Goal: Task Accomplishment & Management: Complete application form

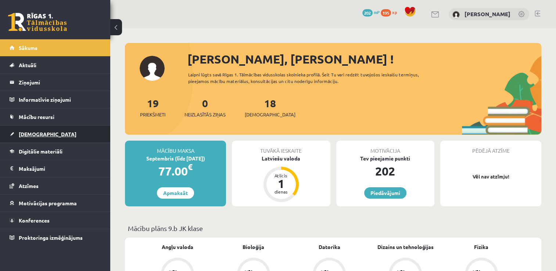
click at [85, 131] on link "[DEMOGRAPHIC_DATA]" at bounding box center [56, 134] width 92 height 17
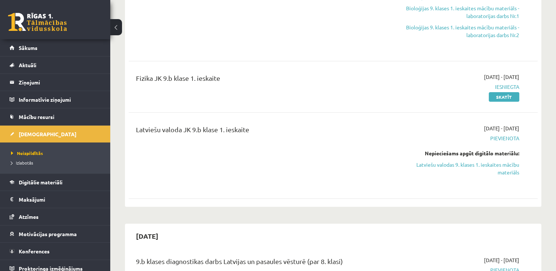
scroll to position [201, 0]
click at [495, 166] on link "Latviešu valodas 9. klases 1. ieskaites mācību materiāls" at bounding box center [459, 167] width 121 height 15
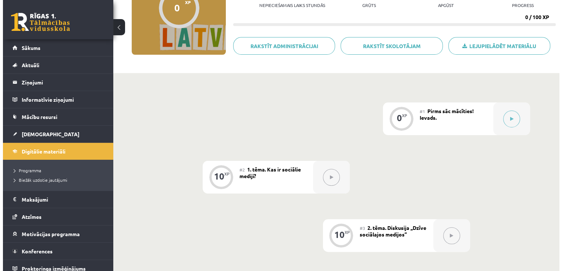
scroll to position [97, 0]
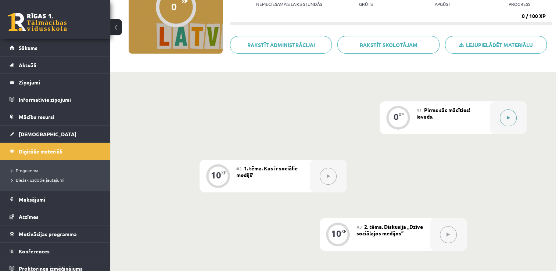
click at [507, 119] on icon at bounding box center [508, 118] width 3 height 4
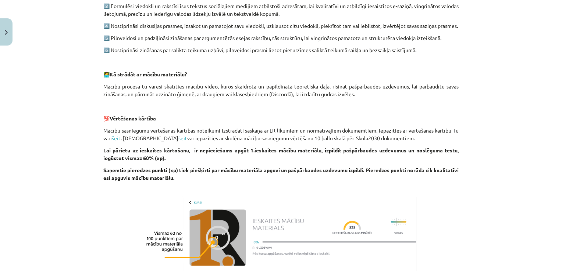
scroll to position [428, 0]
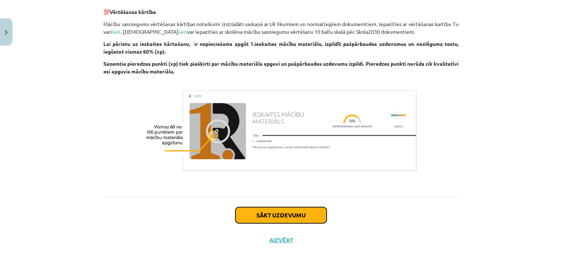
click at [286, 216] on button "Sākt uzdevumu" at bounding box center [280, 215] width 91 height 16
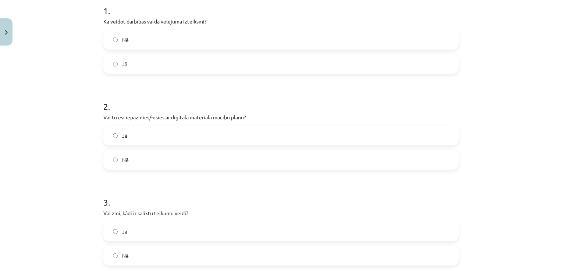
scroll to position [154, 0]
click at [242, 60] on label "Jā" at bounding box center [281, 63] width 354 height 18
click at [205, 135] on label "Jā" at bounding box center [281, 135] width 354 height 18
click at [159, 233] on label "Jā" at bounding box center [281, 231] width 354 height 18
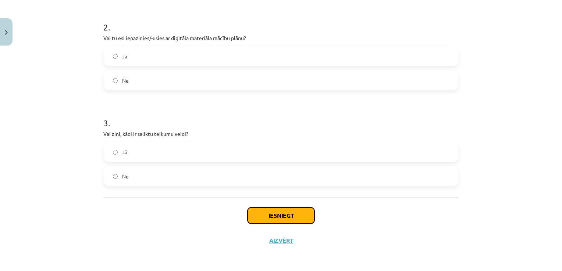
click at [289, 214] on button "Iesniegt" at bounding box center [280, 216] width 67 height 16
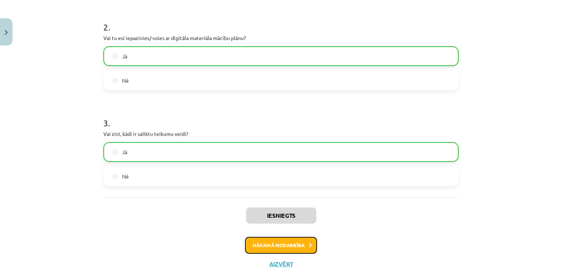
click at [294, 250] on button "Nākamā nodarbība" at bounding box center [281, 245] width 72 height 17
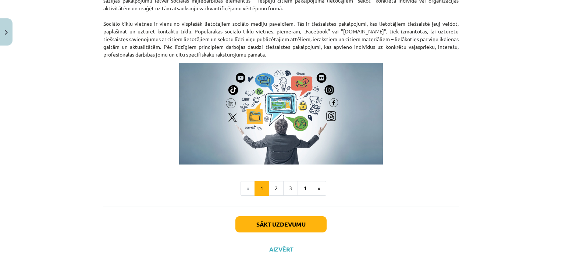
scroll to position [478, 0]
click at [275, 191] on button "2" at bounding box center [276, 188] width 15 height 15
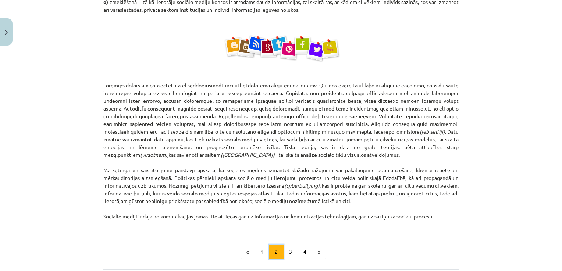
scroll to position [403, 0]
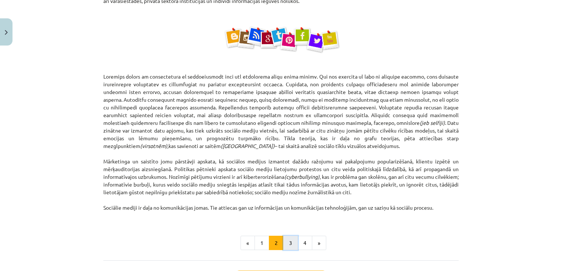
click at [289, 243] on button "3" at bounding box center [290, 243] width 15 height 15
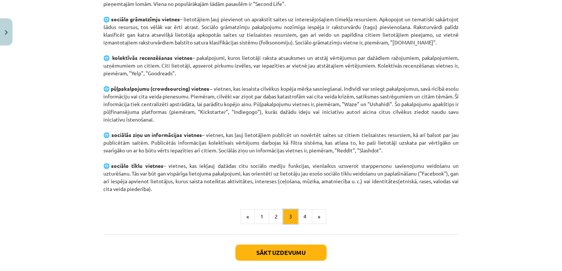
scroll to position [469, 0]
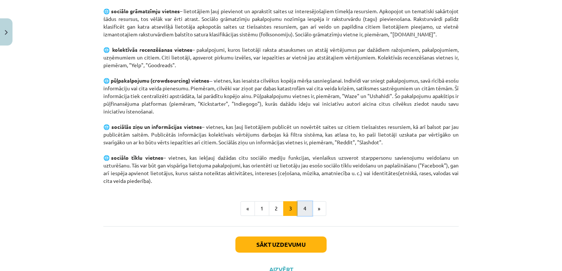
click at [301, 205] on button "4" at bounding box center [304, 208] width 15 height 15
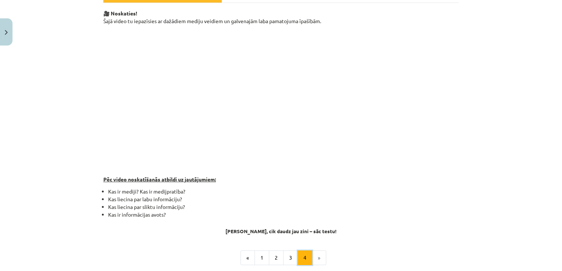
scroll to position [200, 0]
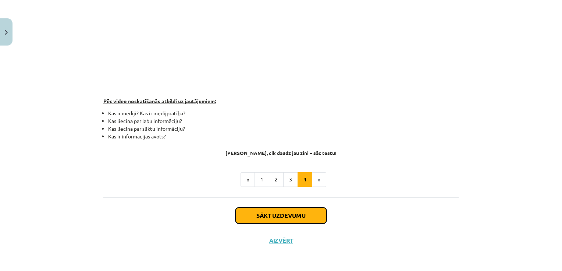
click at [287, 215] on button "Sākt uzdevumu" at bounding box center [280, 216] width 91 height 16
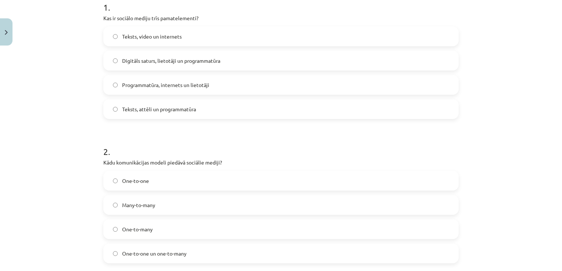
scroll to position [157, 0]
click at [213, 58] on span "Digitāls saturs, lietotāji un programmatūra" at bounding box center [171, 61] width 98 height 8
click at [152, 209] on label "Many-to-many" at bounding box center [281, 205] width 354 height 18
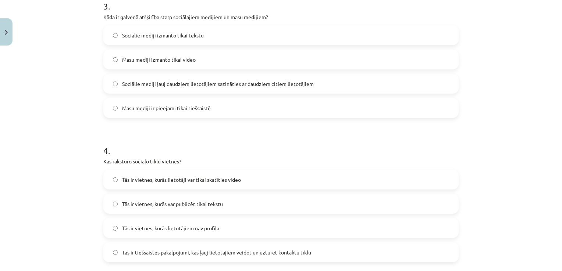
scroll to position [446, 0]
click at [257, 83] on span "Sociālie mediji ļauj daudziem lietotājiem sazināties ar daudziem citiem lietotā…" at bounding box center [218, 85] width 192 height 8
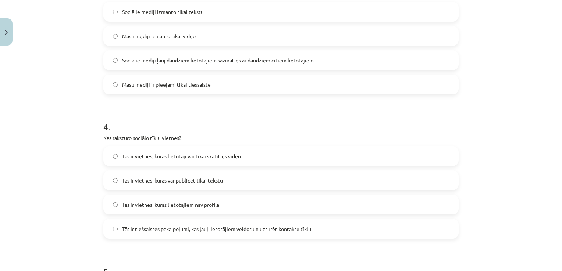
scroll to position [471, 0]
click at [194, 228] on span "Tās ir tiešsaistes pakalpojumi, kas ļauj lietotājiem veidot un uzturēt kontaktu…" at bounding box center [216, 229] width 189 height 8
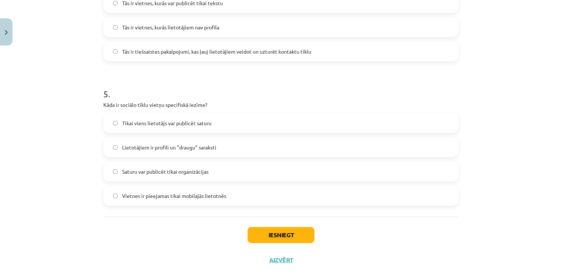
scroll to position [668, 0]
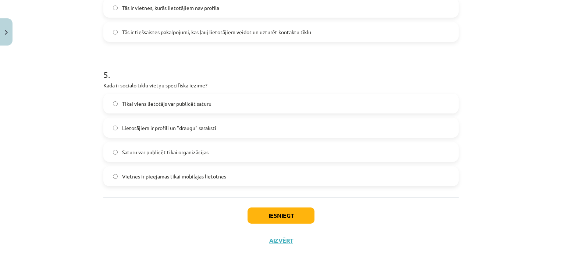
click at [212, 125] on span "Lietotājiem ir profili un "draugu" saraksti" at bounding box center [169, 128] width 94 height 8
click at [281, 216] on button "Iesniegt" at bounding box center [280, 216] width 67 height 16
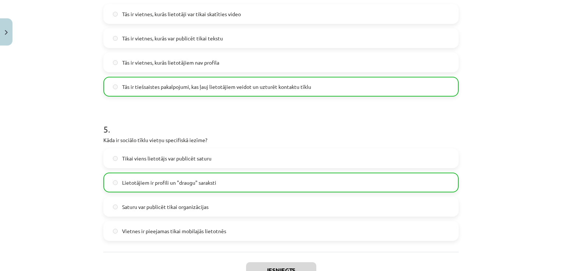
scroll to position [691, 0]
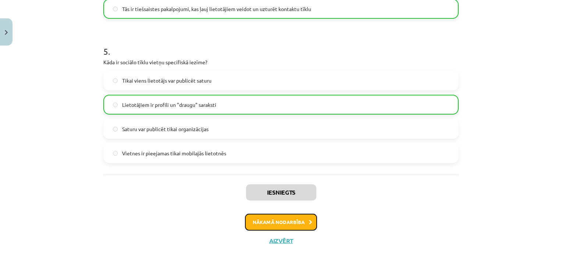
click at [301, 222] on button "Nākamā nodarbība" at bounding box center [281, 222] width 72 height 17
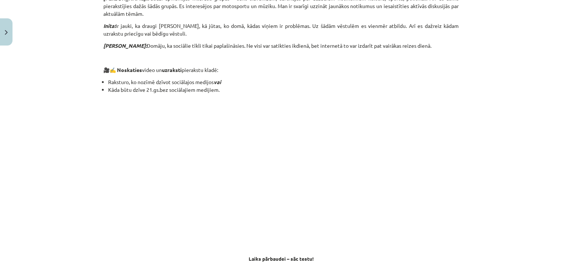
scroll to position [666, 0]
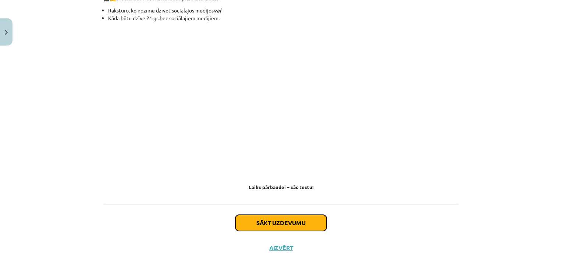
click at [301, 215] on button "Sākt uzdevumu" at bounding box center [280, 223] width 91 height 16
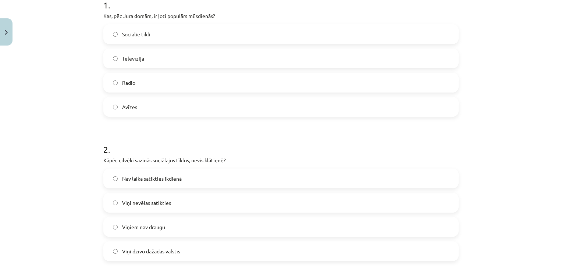
scroll to position [160, 0]
click at [491, 171] on div "Mācību tēma: Latviešu valodas 9. klases 1. ieskaites mācību materiāls #3 2. tēm…" at bounding box center [281, 135] width 562 height 271
click at [231, 39] on label "Sociālie tīkli" at bounding box center [281, 33] width 354 height 18
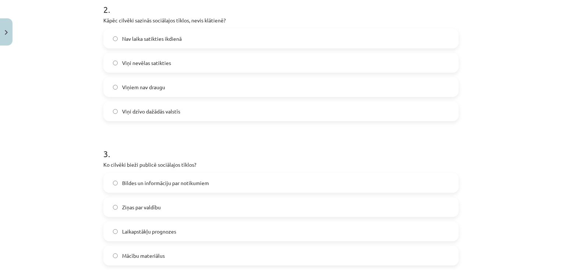
scroll to position [300, 0]
click at [151, 111] on span "Viņi dzīvo dažādās valstīs" at bounding box center [151, 111] width 58 height 8
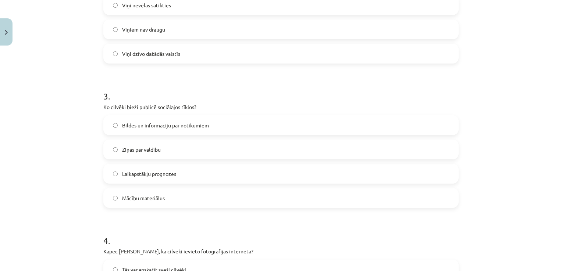
scroll to position [358, 0]
click at [159, 129] on label "Bildes un informāciju par notikumiem" at bounding box center [281, 124] width 354 height 18
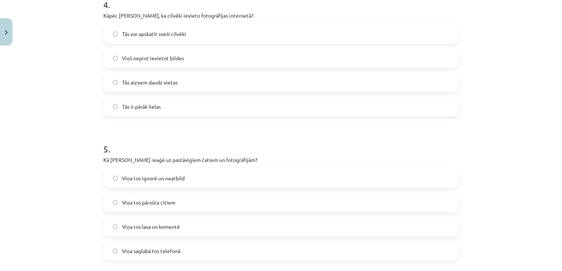
scroll to position [593, 0]
click at [301, 33] on label "Tās var apskatīt sveši cilvēki" at bounding box center [281, 33] width 354 height 18
click at [182, 228] on label "Viņa tos lasa un komentē" at bounding box center [281, 226] width 354 height 18
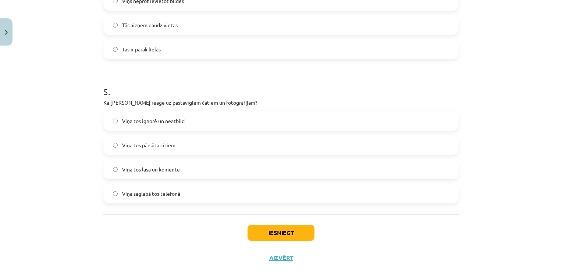
scroll to position [654, 0]
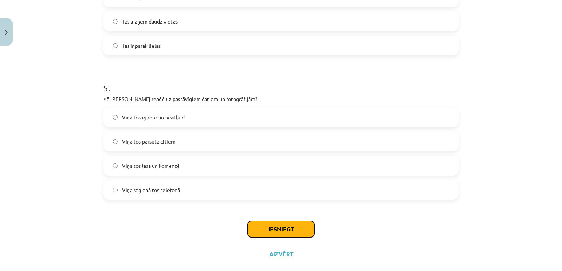
click at [274, 229] on button "Iesniegt" at bounding box center [280, 229] width 67 height 16
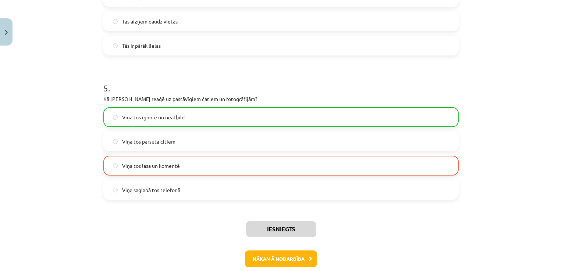
click at [268, 124] on label "Viņa tos ignorē un neatbild" at bounding box center [281, 117] width 354 height 18
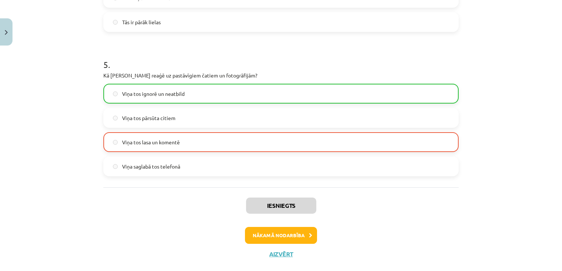
scroll to position [679, 0]
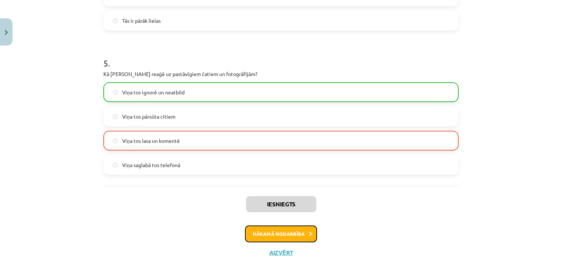
click at [291, 237] on button "Nākamā nodarbība" at bounding box center [281, 234] width 72 height 17
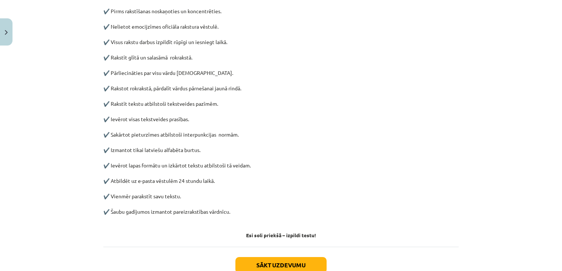
scroll to position [342, 0]
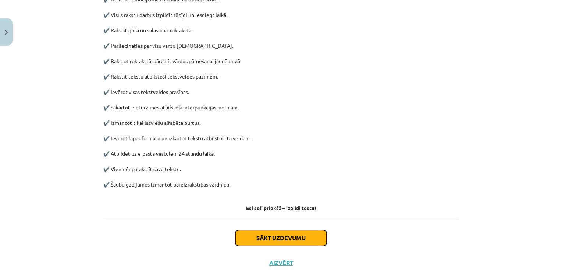
click at [294, 237] on button "Sākt uzdevumu" at bounding box center [280, 238] width 91 height 16
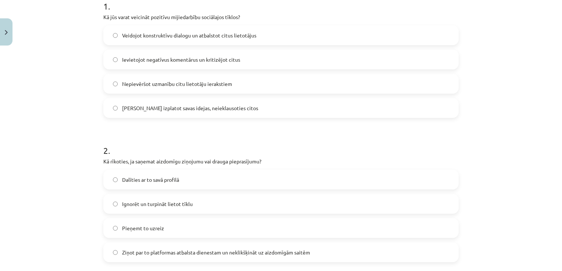
scroll to position [158, 0]
click at [218, 40] on label "Veidojot konstruktīvu dialogu un atbalstot citus lietotājus" at bounding box center [281, 35] width 354 height 18
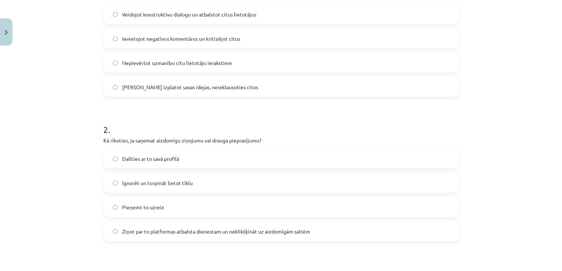
scroll to position [180, 0]
click at [187, 235] on label "Ziņot par to platformas atbalsta dienestam un neklikšķināt uz aizdomīgām saitēm" at bounding box center [281, 231] width 354 height 18
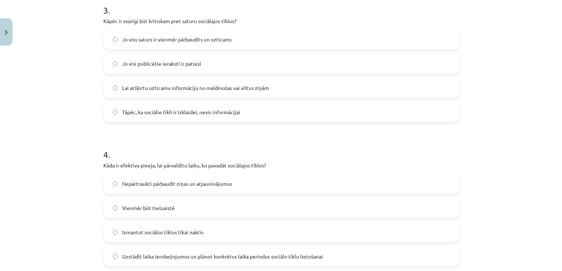
scroll to position [444, 0]
click at [162, 85] on span "Lai atšķirtu uzticamu informāciju no maldinošas vai viltus ziņām" at bounding box center [195, 87] width 147 height 8
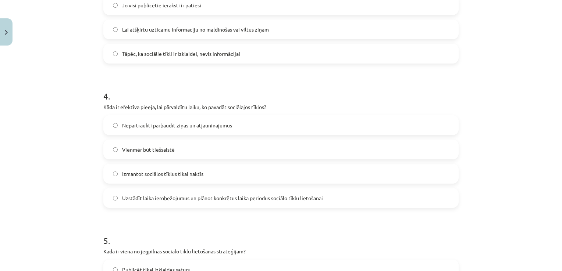
scroll to position [503, 0]
click at [178, 198] on span "Uzstādīt laika ierobežojumus un plānot konkrētus laika periodus sociālo tīklu l…" at bounding box center [222, 197] width 201 height 8
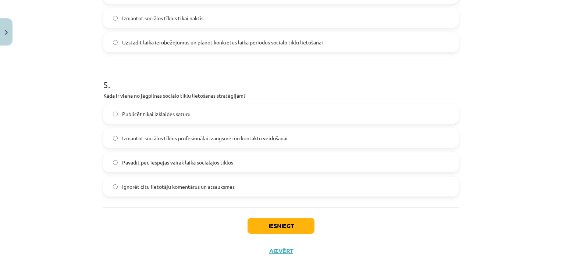
scroll to position [661, 0]
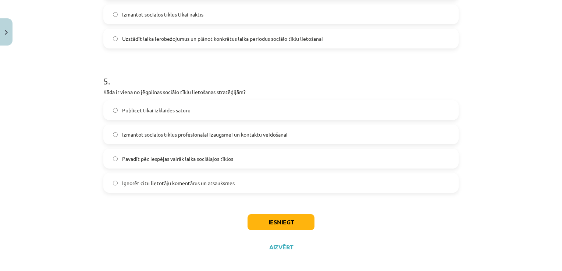
click at [253, 133] on span "Izmantot sociālos tīklus profesionālai izaugsmei un kontaktu veidošanai" at bounding box center [204, 135] width 165 height 8
click at [288, 221] on button "Iesniegt" at bounding box center [280, 222] width 67 height 16
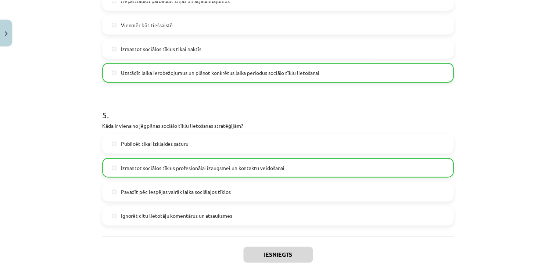
scroll to position [691, 0]
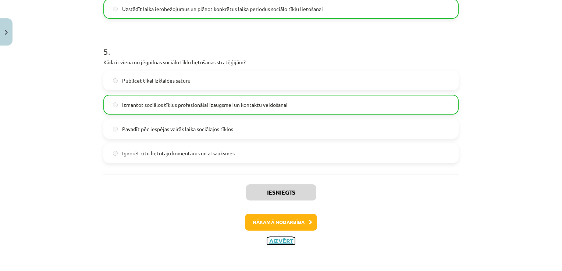
click at [280, 240] on button "Aizvērt" at bounding box center [281, 241] width 28 height 7
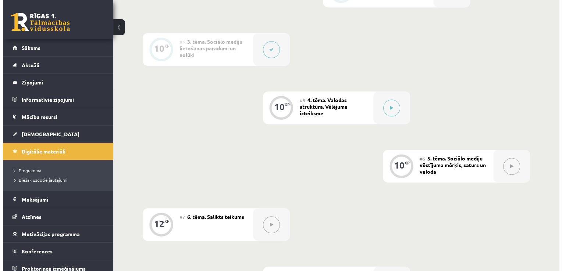
scroll to position [351, 0]
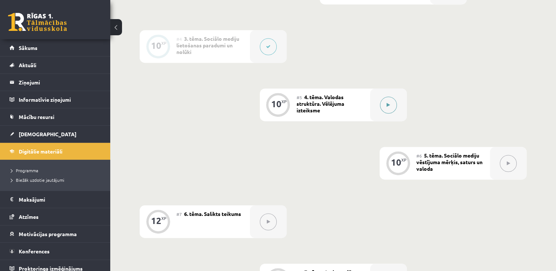
click at [391, 109] on button at bounding box center [388, 105] width 17 height 17
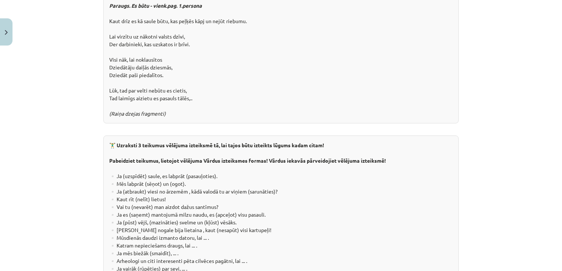
scroll to position [1357, 0]
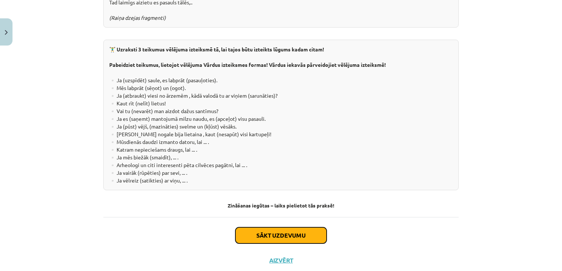
click at [304, 228] on button "Sākt uzdevumu" at bounding box center [280, 236] width 91 height 16
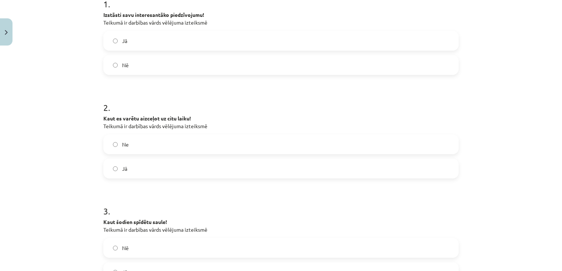
scroll to position [161, 0]
click at [209, 60] on label "Nē" at bounding box center [281, 65] width 354 height 18
click at [161, 166] on label "Jā" at bounding box center [281, 168] width 354 height 18
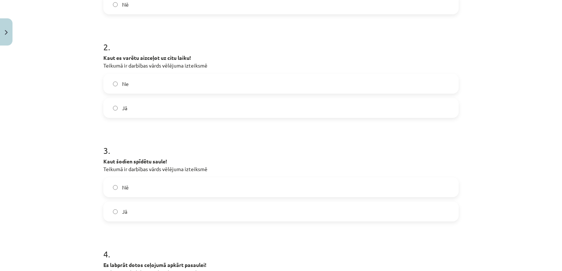
scroll to position [222, 0]
click at [168, 214] on label "Jā" at bounding box center [281, 211] width 354 height 18
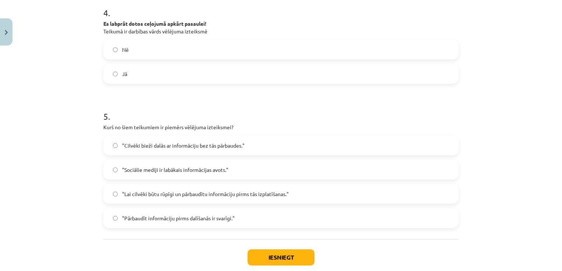
scroll to position [458, 0]
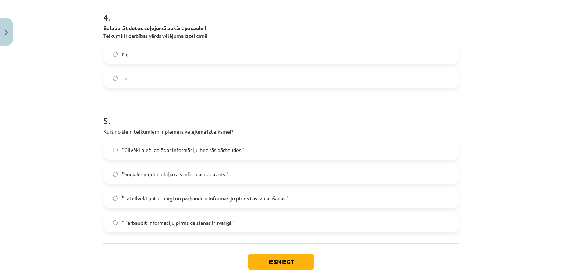
click at [168, 80] on label "Jā" at bounding box center [281, 78] width 354 height 18
click at [183, 198] on span ""Lai cilvēki būtu rūpīgi un pārbaudītu informāciju pirms tās izplatīšanas."" at bounding box center [205, 199] width 167 height 8
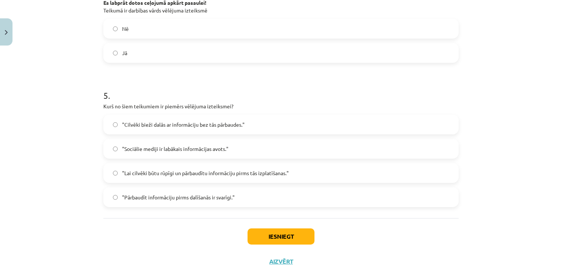
scroll to position [484, 0]
click at [277, 235] on button "Iesniegt" at bounding box center [280, 236] width 67 height 16
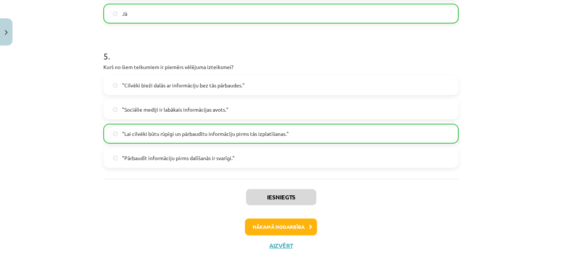
scroll to position [528, 0]
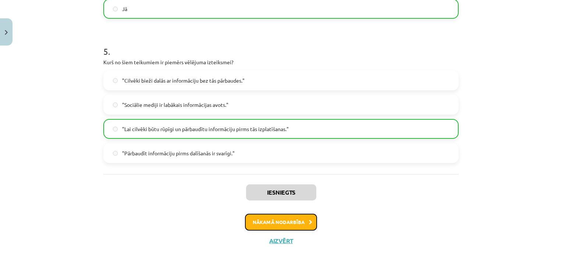
click at [309, 224] on icon at bounding box center [310, 222] width 3 height 5
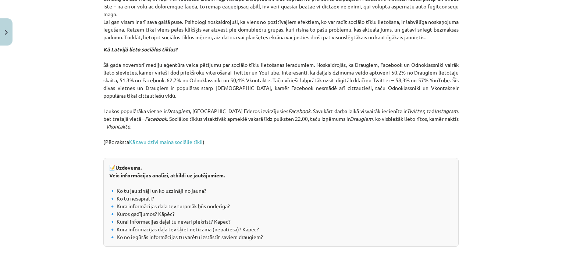
scroll to position [819, 0]
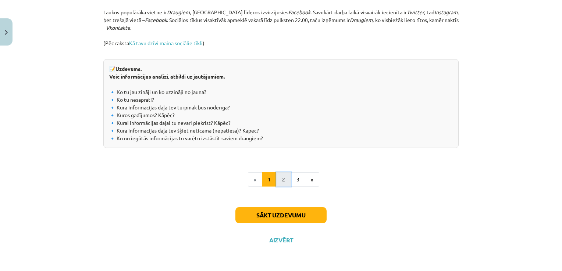
click at [283, 178] on button "2" at bounding box center [283, 179] width 15 height 15
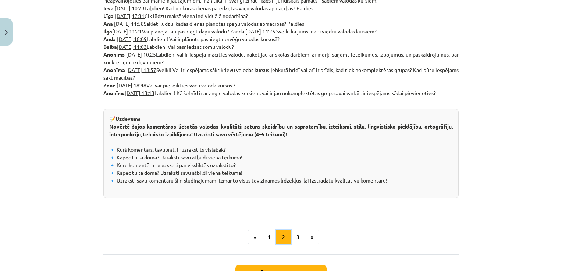
scroll to position [383, 0]
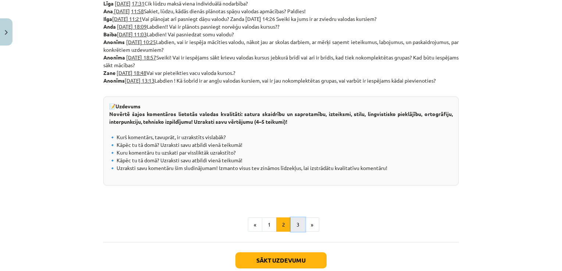
click at [295, 226] on button "3" at bounding box center [297, 225] width 15 height 15
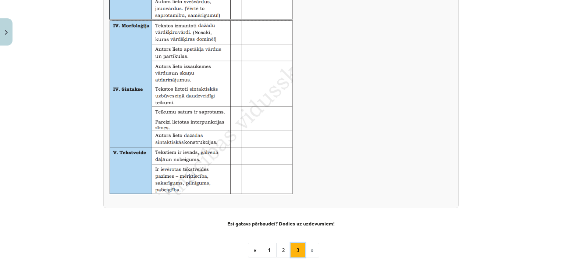
scroll to position [462, 0]
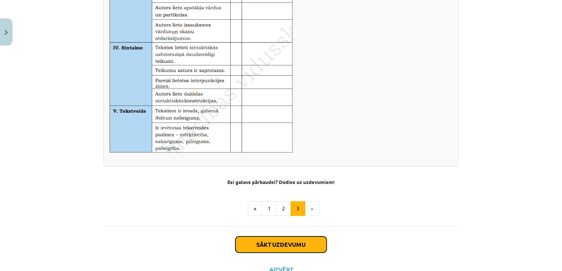
click at [308, 245] on button "Sākt uzdevumu" at bounding box center [280, 245] width 91 height 16
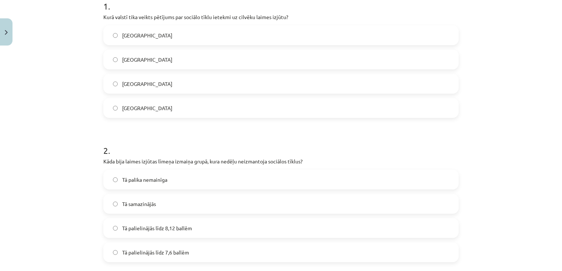
scroll to position [158, 0]
click at [290, 113] on label "Dānijā" at bounding box center [281, 108] width 354 height 18
click at [178, 251] on span "Tā palielinājās līdz 7,6 ballēm" at bounding box center [155, 253] width 67 height 8
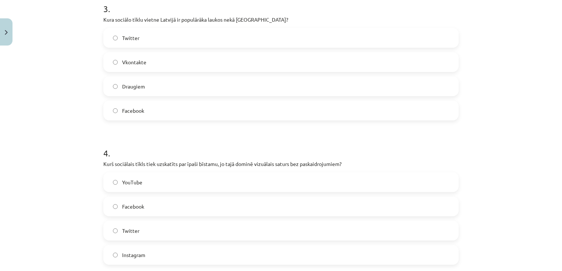
scroll to position [444, 0]
click at [254, 85] on label "Draugiem" at bounding box center [281, 87] width 354 height 18
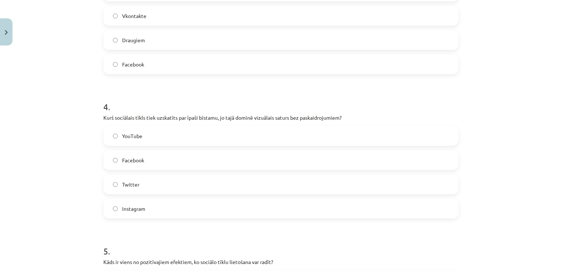
scroll to position [494, 0]
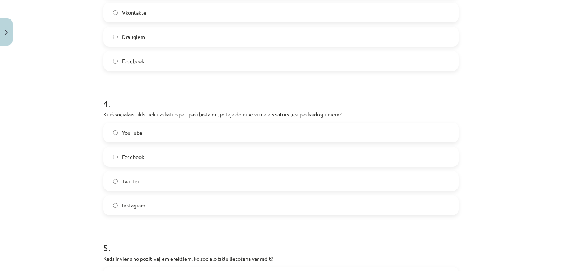
click at [150, 207] on label "Instagram" at bounding box center [281, 205] width 354 height 18
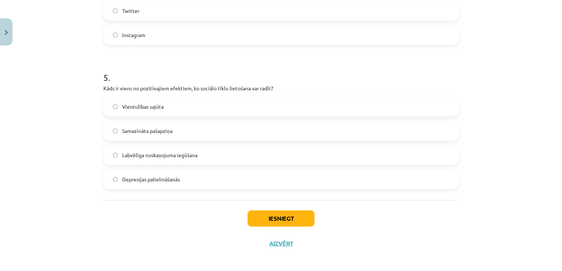
scroll to position [666, 0]
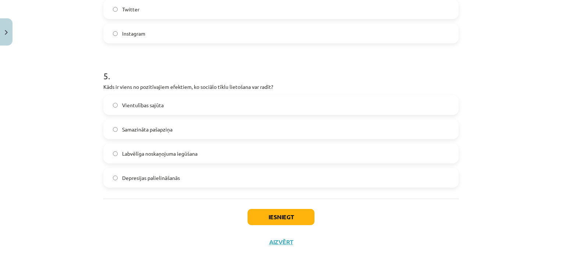
click at [154, 152] on span "Labvēlīga noskaņojuma iegūšana" at bounding box center [159, 154] width 75 height 8
click at [281, 215] on button "Iesniegt" at bounding box center [280, 217] width 67 height 16
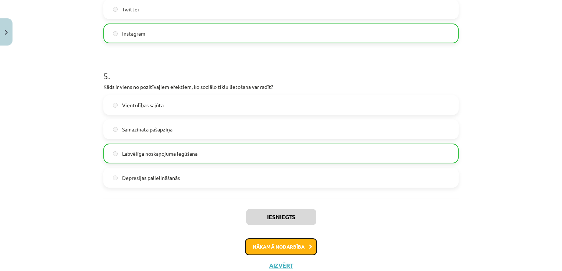
click at [297, 247] on button "Nākamā nodarbība" at bounding box center [281, 247] width 72 height 17
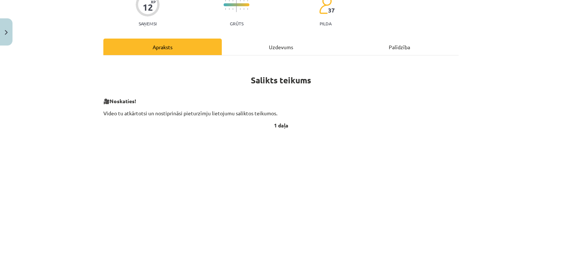
scroll to position [112, 0]
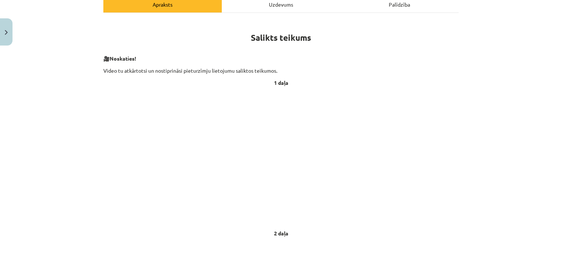
click at [416, 149] on p at bounding box center [280, 158] width 355 height 134
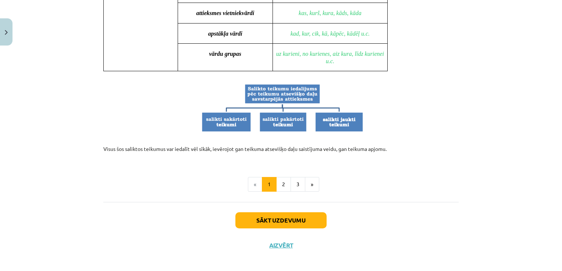
scroll to position [707, 0]
click at [286, 182] on button "2" at bounding box center [283, 185] width 15 height 15
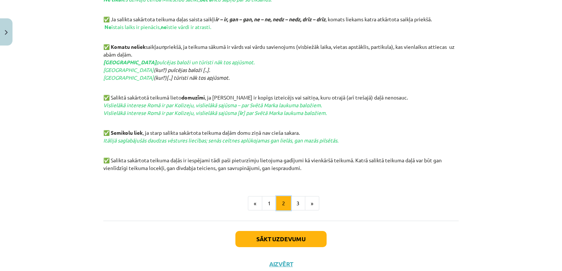
scroll to position [359, 0]
click at [291, 202] on button "3" at bounding box center [297, 203] width 15 height 15
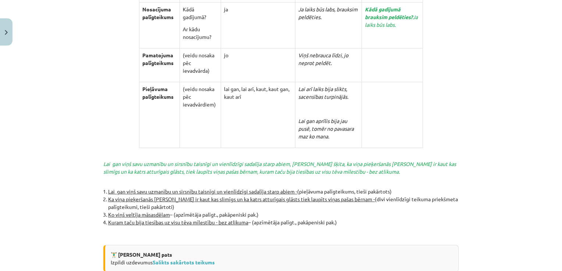
click at [291, 200] on li "Ka viņa pieķeršanās Arturam ir kaut kas slimīgs un ka katrs atturīgais glāsts t…" at bounding box center [283, 203] width 350 height 15
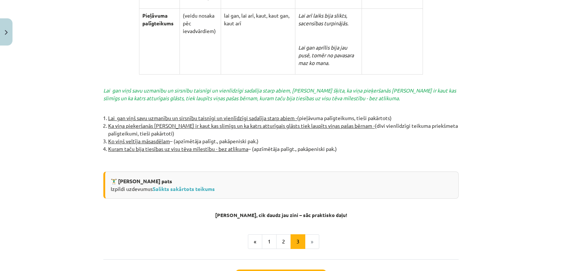
scroll to position [1590, 0]
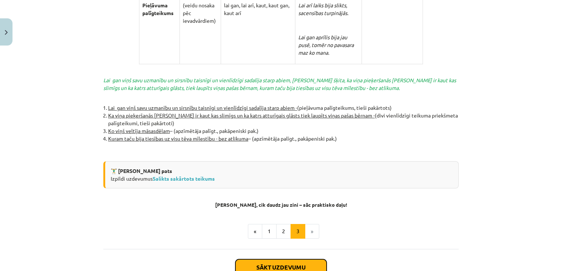
click at [290, 260] on button "Sākt uzdevumu" at bounding box center [280, 268] width 91 height 16
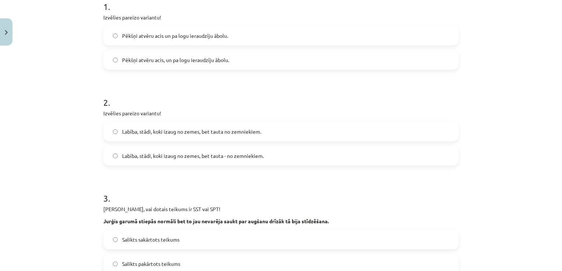
scroll to position [158, 0]
click at [237, 56] on label "Pēkšņi atvēru acis, un pa logu ieraudzīju ābolu." at bounding box center [281, 59] width 354 height 18
click at [162, 158] on span "Labība, stādi, koki izaug no zemes, bet tauta - no zemniekiem." at bounding box center [193, 156] width 142 height 8
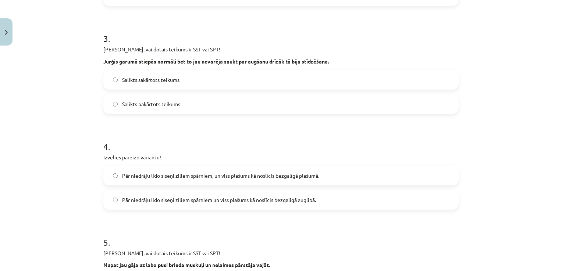
scroll to position [320, 0]
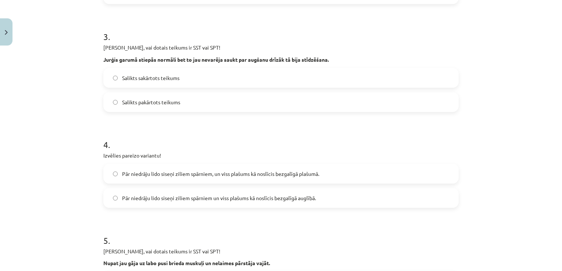
click at [160, 80] on span "Salikts sakārtots teikums" at bounding box center [150, 78] width 57 height 8
click at [247, 198] on span "Pār niedrāju lido siseņi ziliem spārniem un viss plašums kā noslīcis bezgalīgā …" at bounding box center [219, 198] width 194 height 8
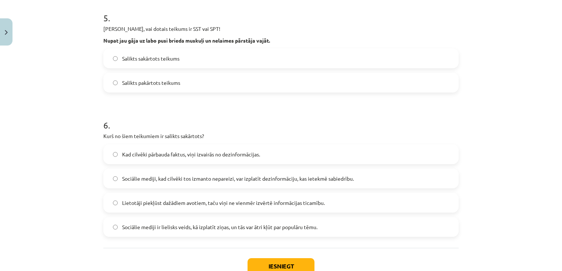
scroll to position [543, 0]
click at [199, 61] on label "Salikts sakārtots teikums" at bounding box center [281, 58] width 354 height 18
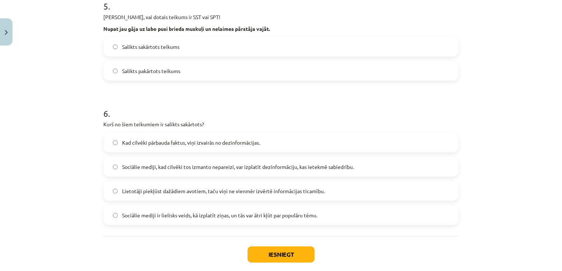
scroll to position [555, 0]
click at [182, 192] on span "Lietotāji piekļūst dažādiem avotiem, taču viņi ne vienmēr izvērtē informācijas …" at bounding box center [223, 191] width 203 height 8
click at [277, 254] on button "Iesniegt" at bounding box center [280, 254] width 67 height 16
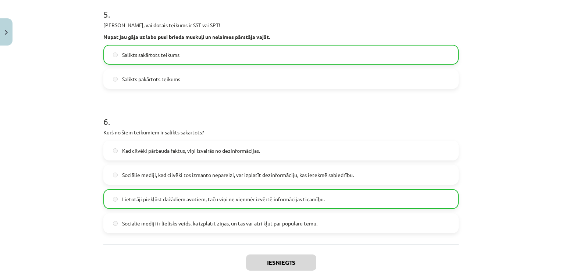
scroll to position [616, 0]
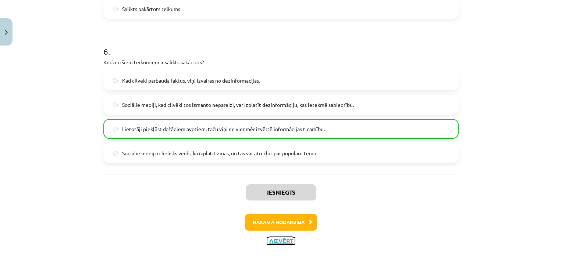
click at [286, 240] on button "Aizvērt" at bounding box center [281, 241] width 28 height 7
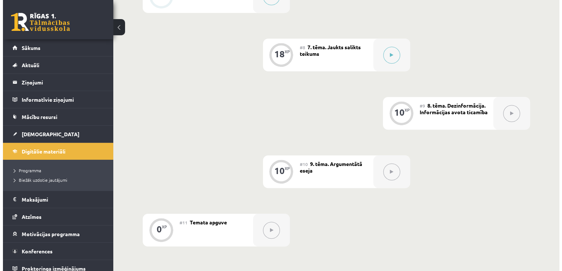
scroll to position [577, 0]
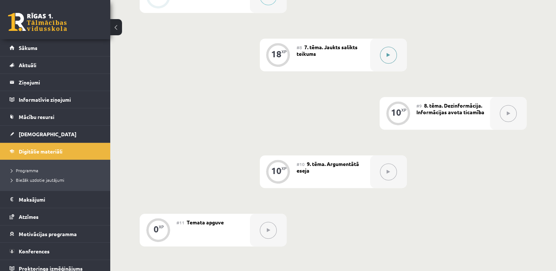
click at [390, 52] on button at bounding box center [388, 55] width 17 height 17
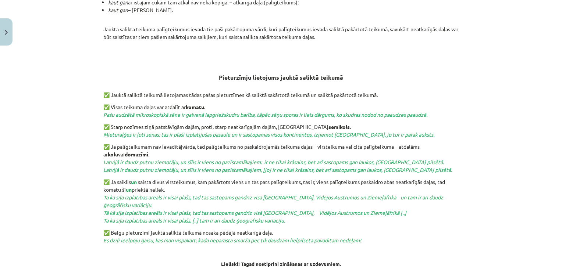
scroll to position [285, 0]
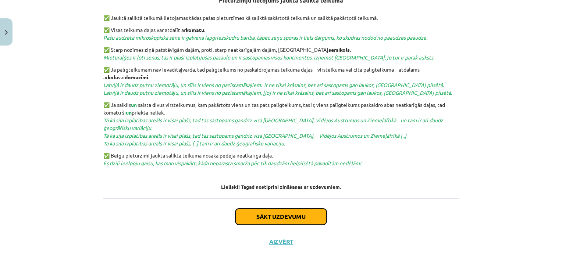
click at [287, 216] on button "Sākt uzdevumu" at bounding box center [280, 217] width 91 height 16
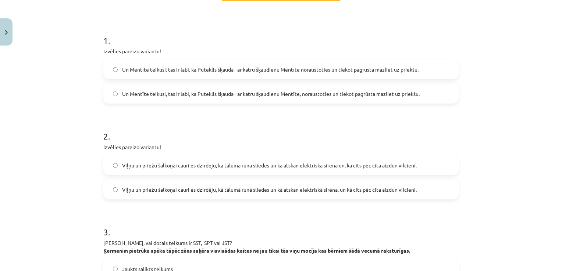
scroll to position [119, 0]
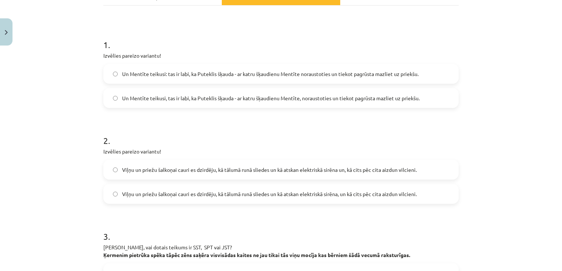
click at [373, 98] on span "Un Mentīte teikusi, tas ir labi, ka Puteklis šķauda - ar katru šķaudienu Mentīt…" at bounding box center [270, 98] width 297 height 8
click at [286, 195] on span "Viļņu un priežu šalkoņai cauri es dzirdēju, kā tālumā runā sliedes un kā atskan…" at bounding box center [269, 194] width 295 height 8
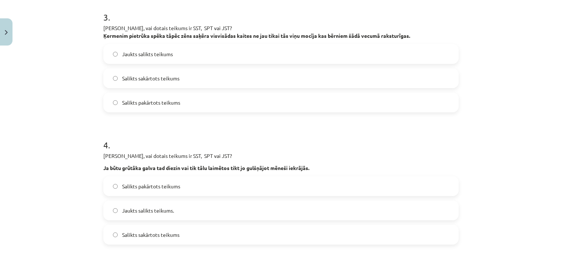
scroll to position [338, 0]
click at [197, 54] on label "Jaukts salikts teikums" at bounding box center [281, 55] width 354 height 18
click at [140, 213] on span "Jaukts salikts teikums." at bounding box center [148, 212] width 52 height 8
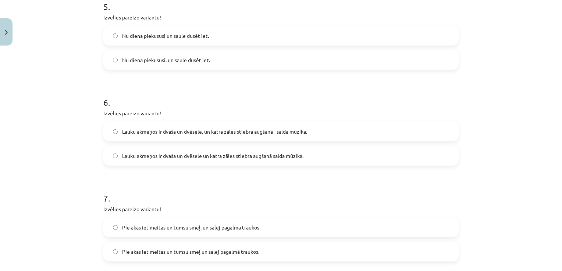
scroll to position [609, 0]
click at [186, 65] on label "Nu diena piekususi, un saule dusēt iet." at bounding box center [281, 61] width 354 height 18
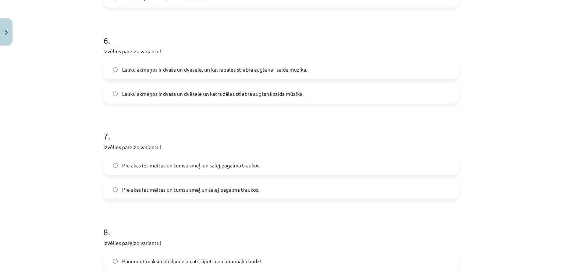
scroll to position [663, 0]
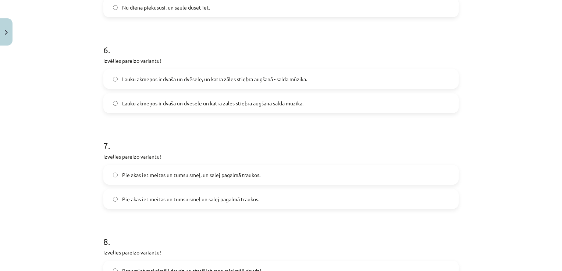
click at [211, 80] on span "Lauku akmeņos ir dvaša un dvēsele, un katra zāles stiebra augšanā - salda mūzik…" at bounding box center [214, 79] width 185 height 8
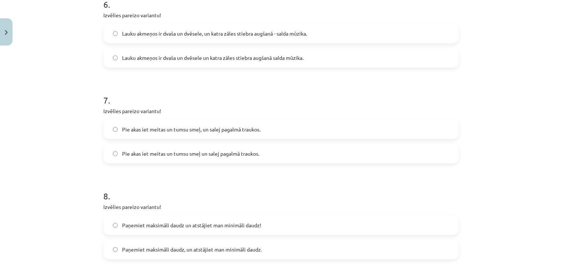
scroll to position [711, 0]
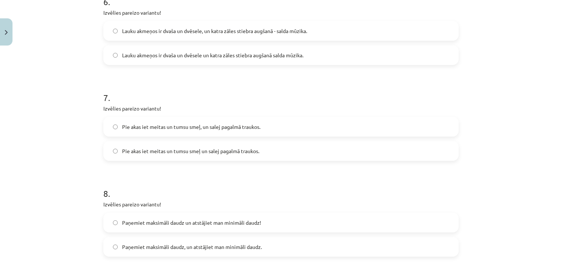
click at [204, 128] on span "Pie akas iet meitas un tumsu smeļ, un salej pagalmā traukos." at bounding box center [191, 127] width 138 height 8
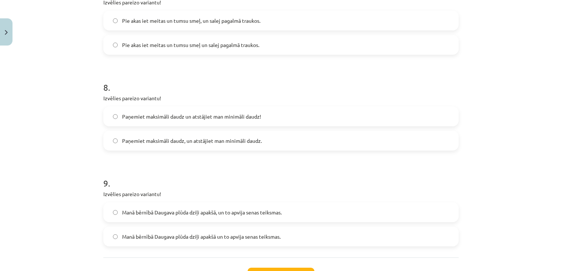
scroll to position [877, 0]
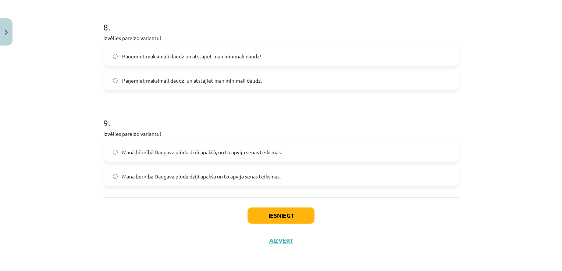
click at [261, 82] on label "Paņemiet maksimāli daudz, un atstājiet man minimāli daudz." at bounding box center [281, 80] width 354 height 18
click at [224, 153] on span "Manā bērnībā Daugava plūda dziļi apakšā, un to apvija senas teiksmas." at bounding box center [202, 153] width 160 height 8
click at [293, 217] on button "Iesniegt" at bounding box center [280, 216] width 67 height 16
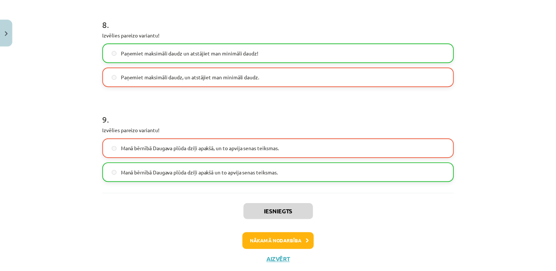
scroll to position [900, 0]
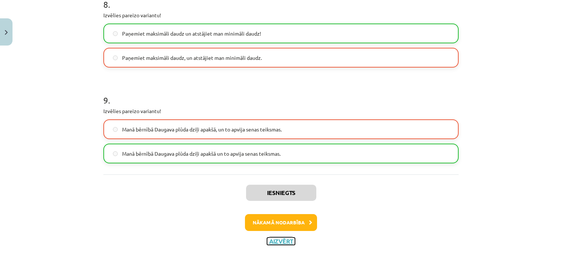
click at [279, 242] on button "Aizvērt" at bounding box center [281, 241] width 28 height 7
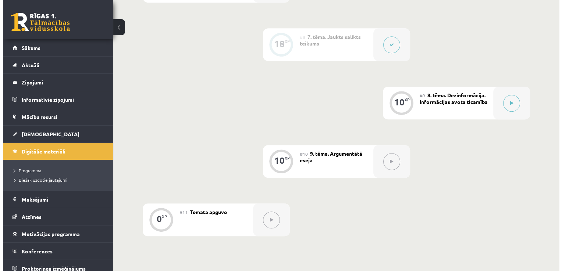
scroll to position [586, 0]
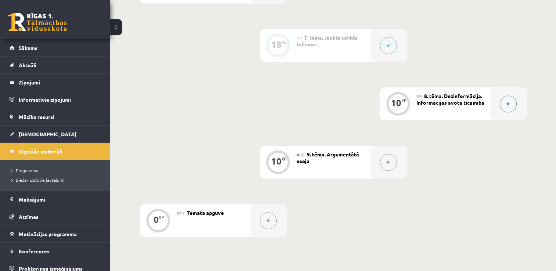
click at [509, 104] on icon at bounding box center [508, 104] width 3 height 4
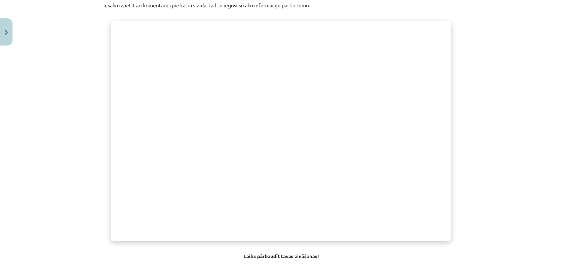
scroll to position [555, 0]
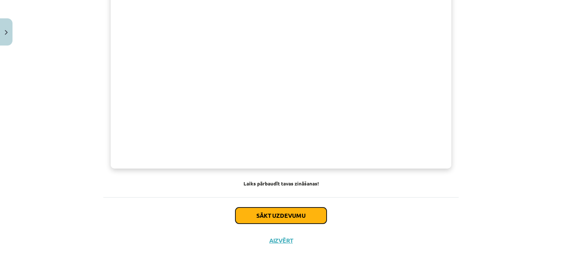
click at [300, 216] on button "Sākt uzdevumu" at bounding box center [280, 216] width 91 height 16
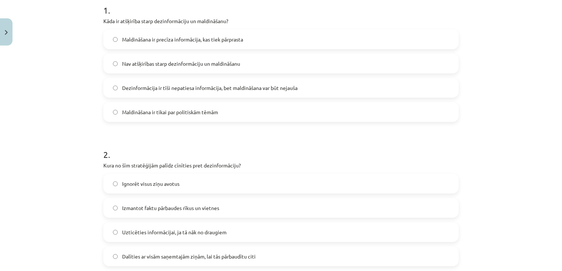
scroll to position [152, 0]
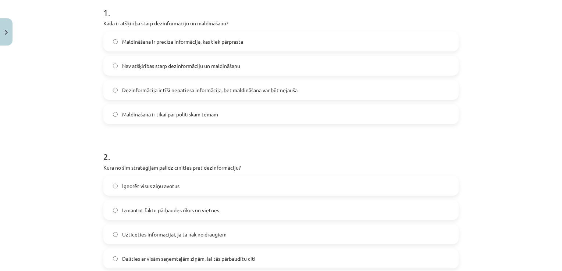
click at [243, 89] on span "Dezinformācija ir tīši nepatiesa informācija, bet maldināšana var būt nejauša" at bounding box center [209, 90] width 175 height 8
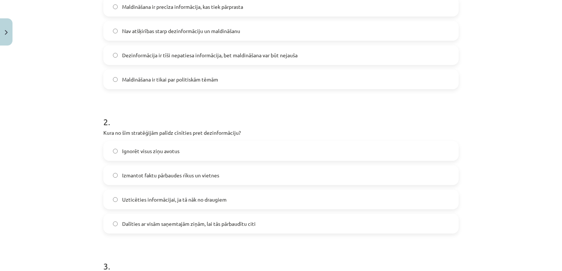
scroll to position [188, 0]
click at [194, 178] on label "Izmantot faktu pārbaudes rīkus un vietnes" at bounding box center [281, 174] width 354 height 18
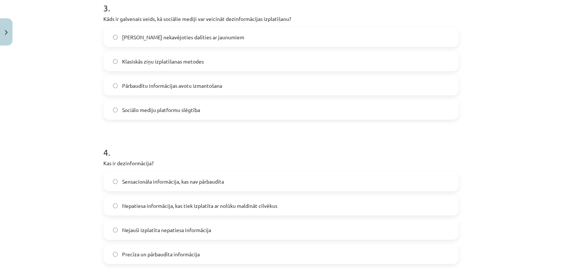
scroll to position [445, 0]
click at [184, 44] on label "Iespēja nekavējoties dalīties ar jaunumiem" at bounding box center [281, 37] width 354 height 18
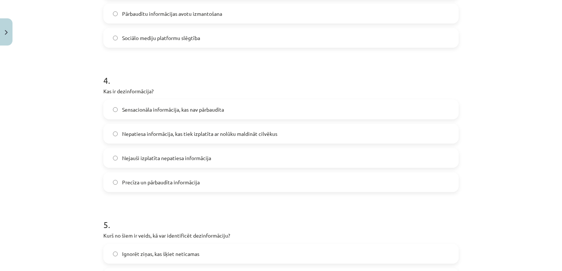
scroll to position [518, 0]
click at [175, 135] on span "Nepatiesa informācija, kas tiek izplatīta ar nolūku maldināt cilvēkus" at bounding box center [199, 134] width 155 height 8
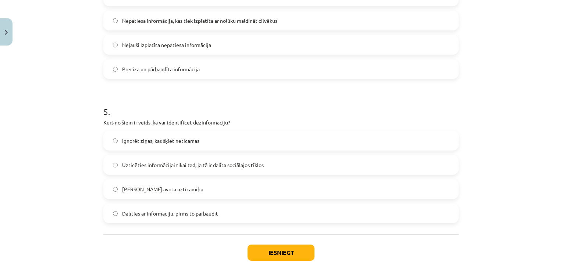
scroll to position [657, 0]
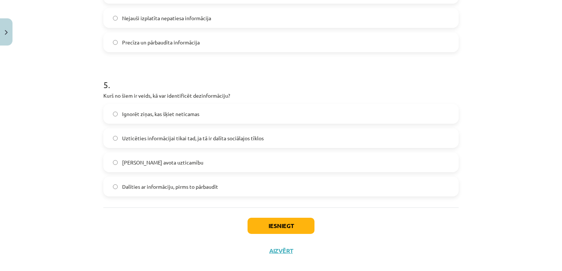
click at [195, 140] on span "Uzticēties informācijai tikai tad, ja tā ir dalīta sociālajos tīklos" at bounding box center [193, 139] width 142 height 8
click at [158, 162] on span "Pārbaudīt avota uzticamību" at bounding box center [162, 163] width 81 height 8
click at [293, 227] on button "Iesniegt" at bounding box center [280, 226] width 67 height 16
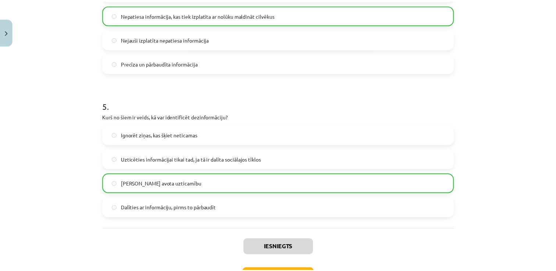
scroll to position [691, 0]
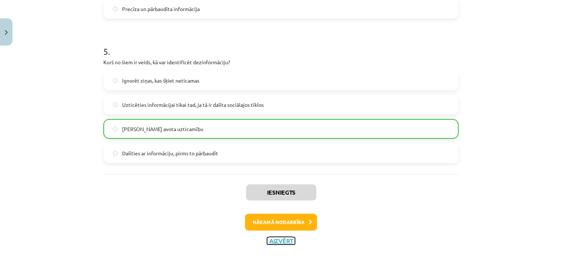
click at [288, 242] on button "Aizvērt" at bounding box center [281, 241] width 28 height 7
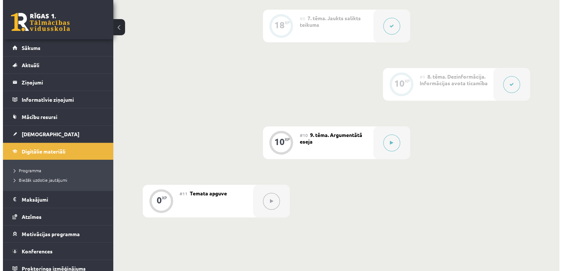
scroll to position [606, 0]
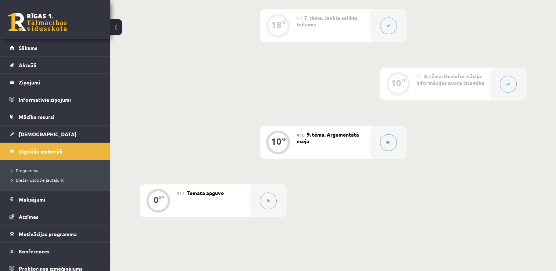
click at [380, 148] on div at bounding box center [388, 142] width 37 height 33
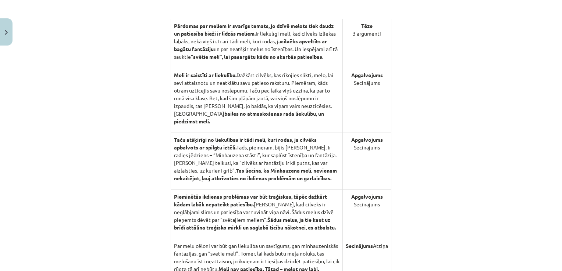
scroll to position [776, 0]
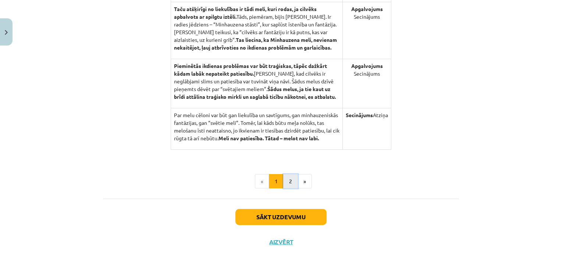
click at [291, 180] on button "2" at bounding box center [290, 181] width 15 height 15
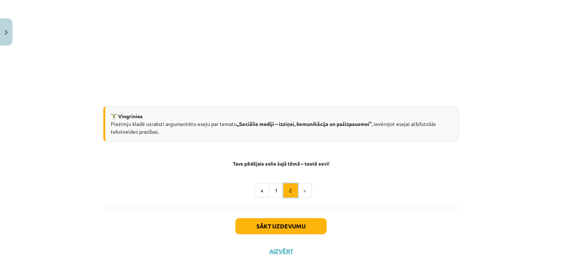
scroll to position [221, 0]
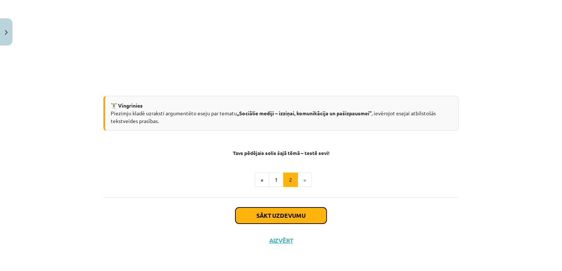
click at [290, 213] on button "Sākt uzdevumu" at bounding box center [280, 216] width 91 height 16
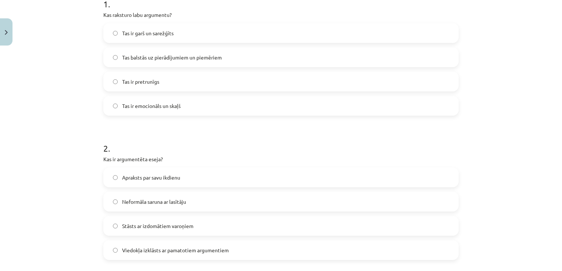
scroll to position [158, 0]
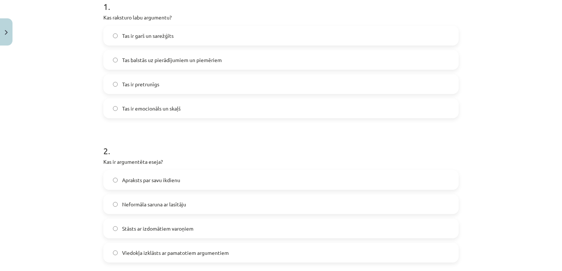
click at [186, 57] on span "Tas balstās uz pierādījumiem un piemēriem" at bounding box center [172, 60] width 100 height 8
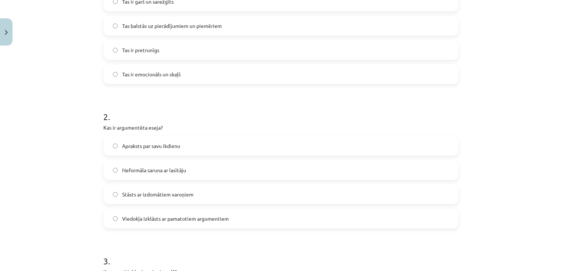
scroll to position [204, 0]
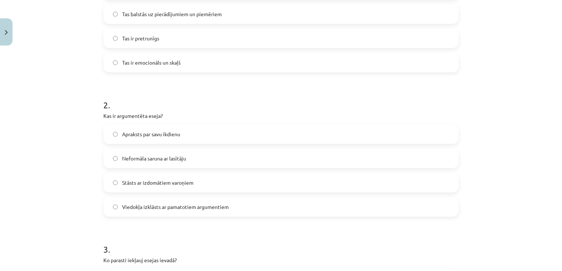
click at [181, 210] on span "Viedokļa izklāsts ar pamatotiem argumentiem" at bounding box center [175, 207] width 107 height 8
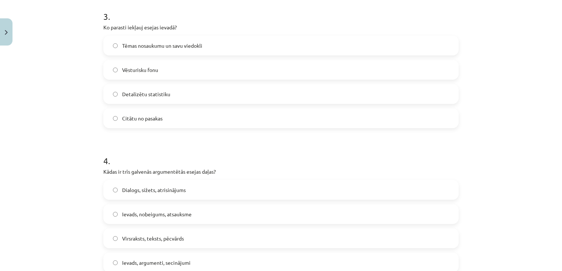
scroll to position [440, 0]
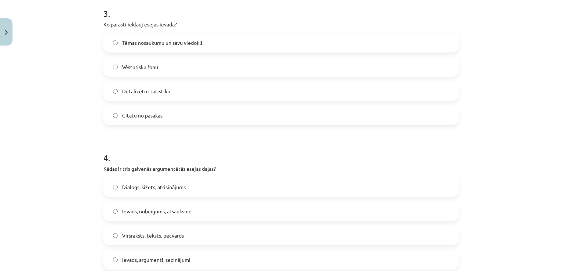
click at [224, 43] on label "Tēmas nosaukumu un savu viedokli" at bounding box center [281, 42] width 354 height 18
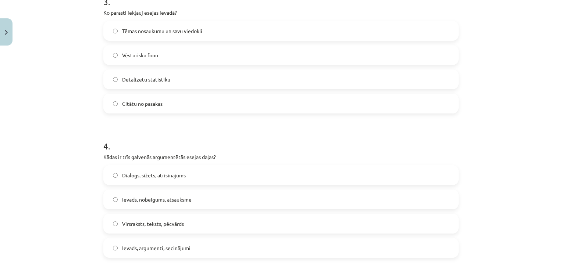
scroll to position [454, 0]
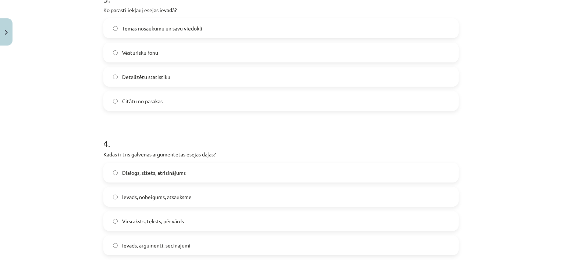
click at [172, 245] on span "Ievads, argumenti, secinājumi" at bounding box center [156, 246] width 68 height 8
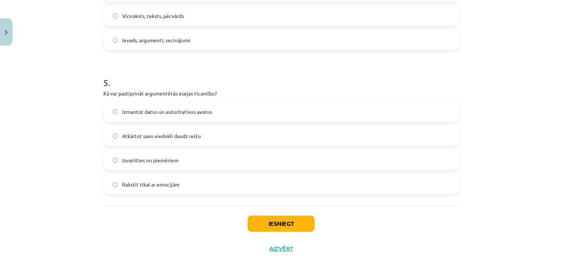
scroll to position [668, 0]
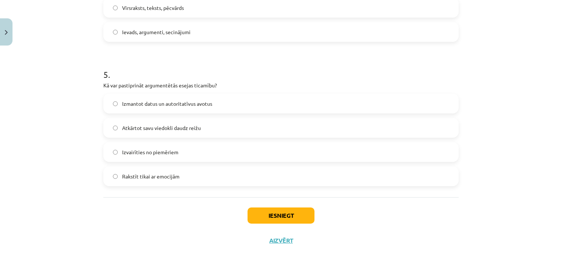
click at [143, 107] on span "Izmantot datus un autoritatīvus avotus" at bounding box center [167, 104] width 90 height 8
click at [282, 217] on button "Iesniegt" at bounding box center [280, 216] width 67 height 16
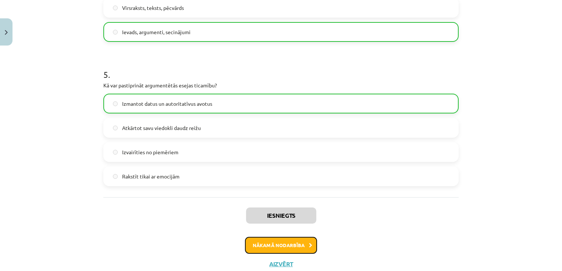
click at [293, 251] on button "Nākamā nodarbība" at bounding box center [281, 245] width 72 height 17
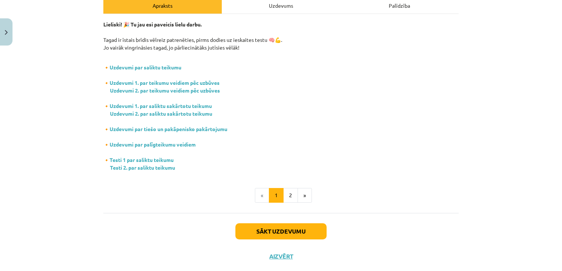
scroll to position [126, 0]
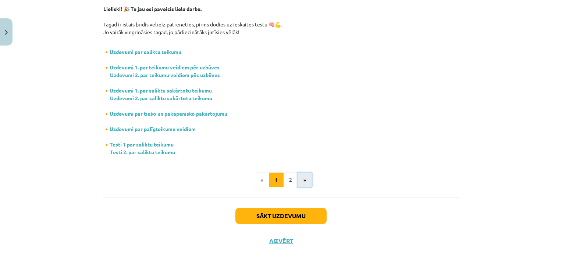
click at [297, 180] on button "»" at bounding box center [304, 180] width 14 height 15
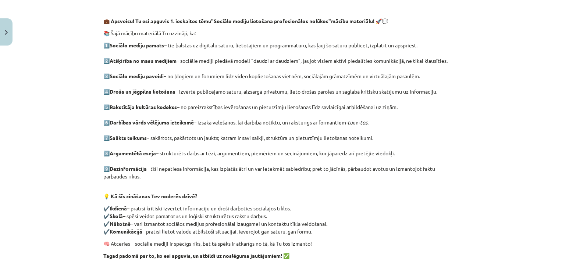
scroll to position [230, 0]
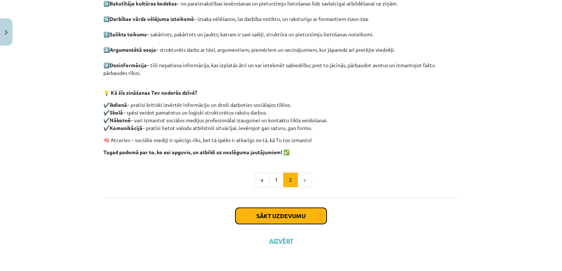
click at [284, 220] on button "Sākt uzdevumu" at bounding box center [280, 216] width 91 height 16
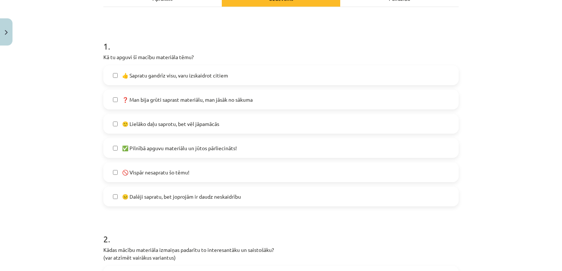
scroll to position [124, 0]
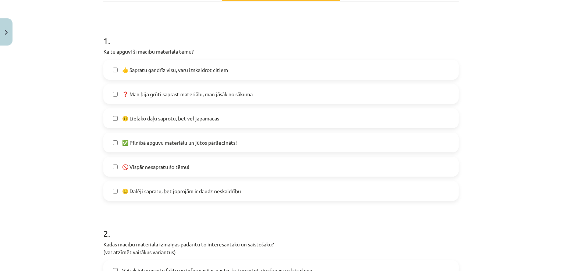
click at [489, 157] on div "Mācību tēma: Latviešu valodas 9. klases 1. ieskaites mācību materiāls #11 Temat…" at bounding box center [281, 135] width 562 height 271
click at [232, 142] on span "✅ Pilnībā apguvu materiālu un jūtos pārliecināts!" at bounding box center [179, 143] width 115 height 8
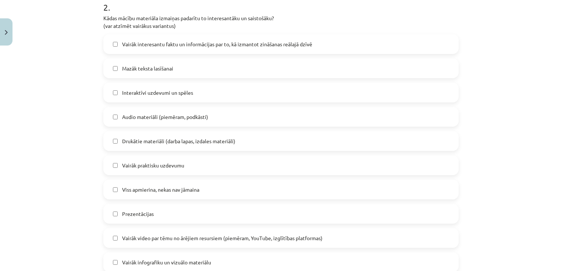
scroll to position [350, 0]
click at [217, 45] on span "Vairāk interesantu faktu un informācijas par to, kā izmantot zināšanas reālajā …" at bounding box center [217, 45] width 190 height 8
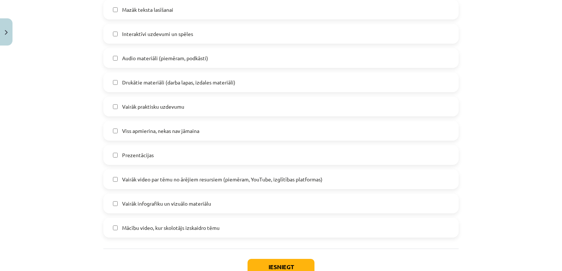
scroll to position [421, 0]
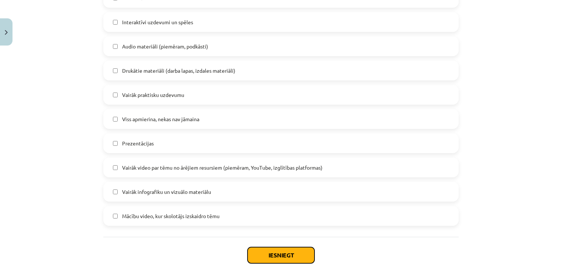
click at [281, 255] on button "Iesniegt" at bounding box center [280, 255] width 67 height 16
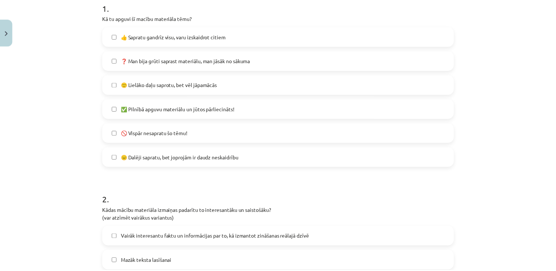
scroll to position [121, 0]
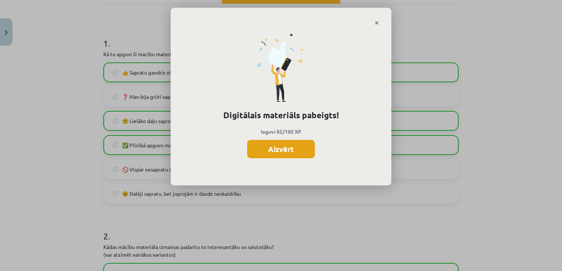
click at [300, 151] on button "Aizvērt" at bounding box center [281, 149] width 68 height 18
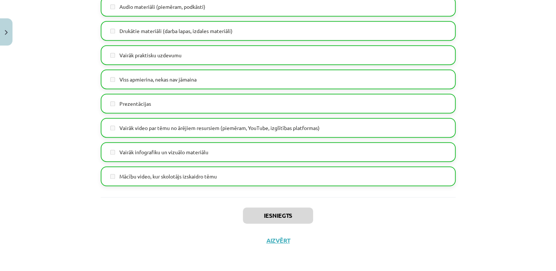
scroll to position [649, 0]
click at [283, 242] on button "Aizvērt" at bounding box center [278, 240] width 28 height 7
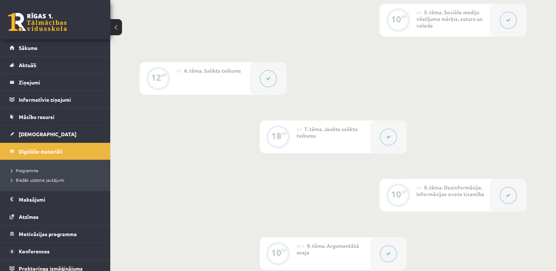
scroll to position [490, 0]
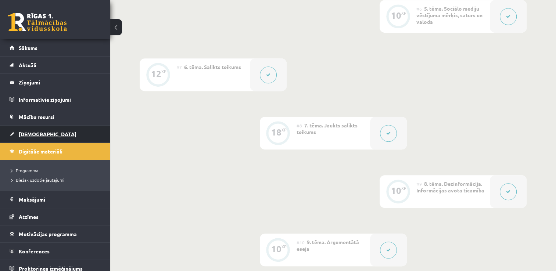
click at [47, 136] on link "[DEMOGRAPHIC_DATA]" at bounding box center [56, 134] width 92 height 17
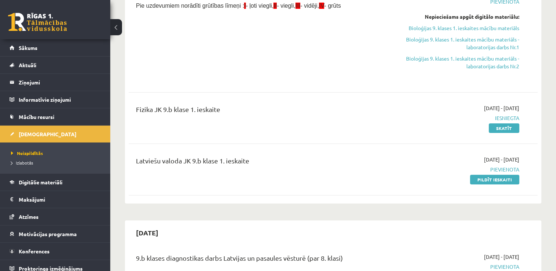
scroll to position [169, 0]
drag, startPoint x: 506, startPoint y: 177, endPoint x: 315, endPoint y: 33, distance: 239.2
click at [506, 178] on link "Pildīt ieskaiti" at bounding box center [494, 180] width 49 height 10
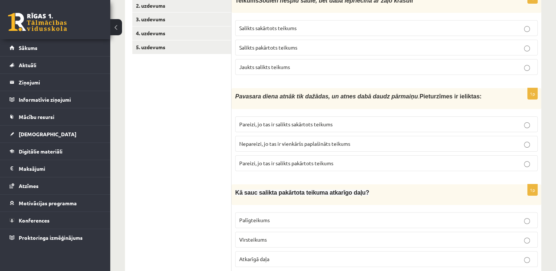
scroll to position [110, 0]
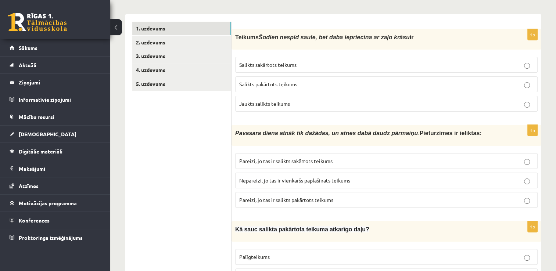
drag, startPoint x: 290, startPoint y: 61, endPoint x: 294, endPoint y: 64, distance: 5.5
click at [291, 64] on p "Salikts sakārtots teikums" at bounding box center [386, 65] width 295 height 8
click at [300, 157] on p "Pareizi, jo tas ir salikts sakārtots teikums" at bounding box center [386, 161] width 295 height 8
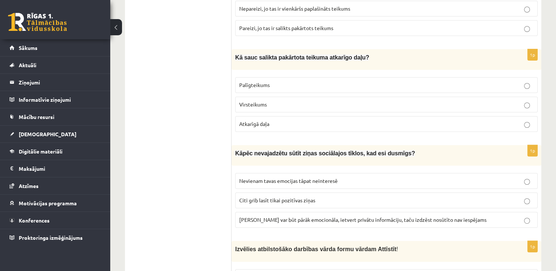
scroll to position [282, 0]
drag, startPoint x: 461, startPoint y: 171, endPoint x: 461, endPoint y: 193, distance: 22.1
click at [461, 193] on fieldset "Nevienam tavas emocijas tāpat neinteresē Citi grib lasīt tikai pozitīvas ziņas …" at bounding box center [386, 200] width 303 height 61
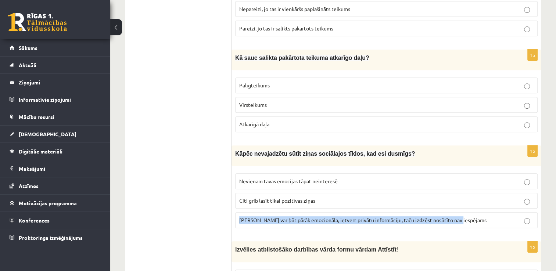
drag, startPoint x: 461, startPoint y: 193, endPoint x: 499, endPoint y: 183, distance: 39.2
click at [499, 183] on fieldset "Nevienam tavas emocijas tāpat neinteresē Citi grib lasīt tikai pozitīvas ziņas …" at bounding box center [386, 200] width 303 height 61
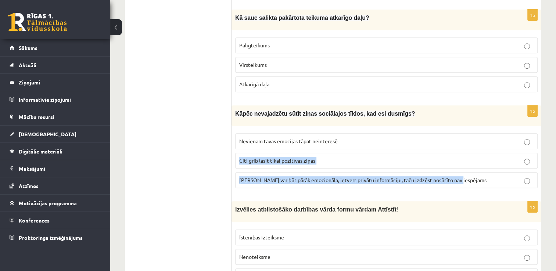
scroll to position [321, 0]
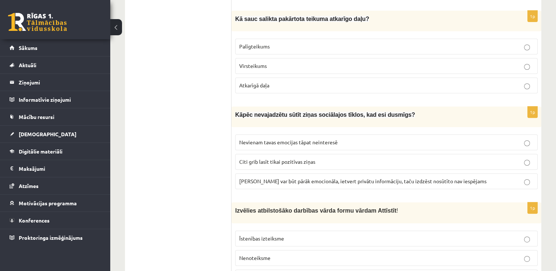
click at [284, 82] on p "Atkarīgā daļa" at bounding box center [386, 86] width 295 height 8
click at [345, 178] on span "[PERSON_NAME] var būt pārāk emocionāla, ietvert privātu informāciju, taču izdzē…" at bounding box center [362, 181] width 247 height 7
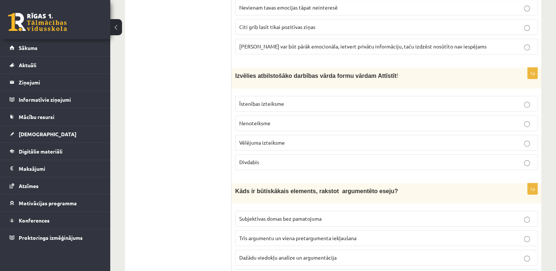
scroll to position [505, 0]
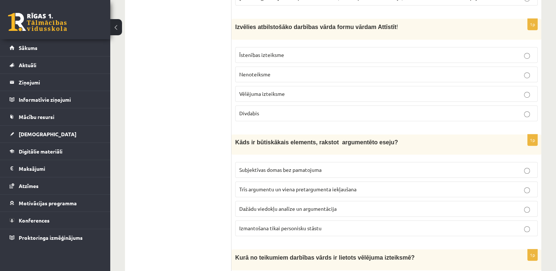
click at [524, 186] on p "Trīs argumentu un viena pretargumenta iekļaušana" at bounding box center [386, 190] width 295 height 8
drag, startPoint x: 297, startPoint y: 65, endPoint x: 299, endPoint y: 69, distance: 4.3
click at [297, 71] on p "Nenoteiksme" at bounding box center [386, 75] width 295 height 8
click at [313, 205] on p "Dažādu viedokļu analīze un argumentācija" at bounding box center [386, 209] width 295 height 8
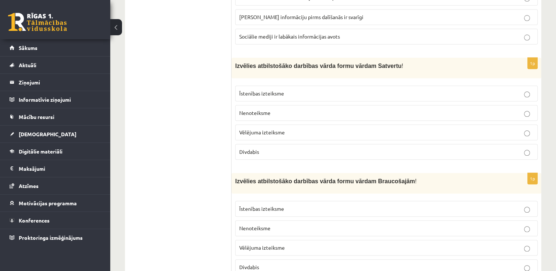
scroll to position [836, 0]
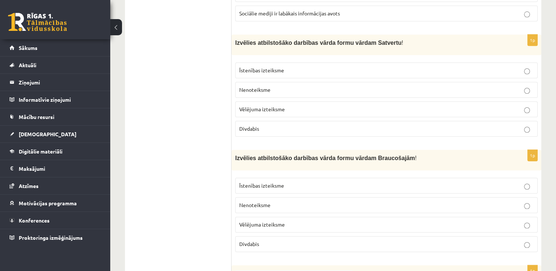
click at [539, 265] on div "Cik daļu var būt saliktā sakārtotā teikumā?" at bounding box center [387, 275] width 310 height 21
click at [337, 63] on label "Īstenības izteiksme" at bounding box center [386, 71] width 303 height 16
click at [350, 240] on p "Divdabis" at bounding box center [386, 244] width 295 height 8
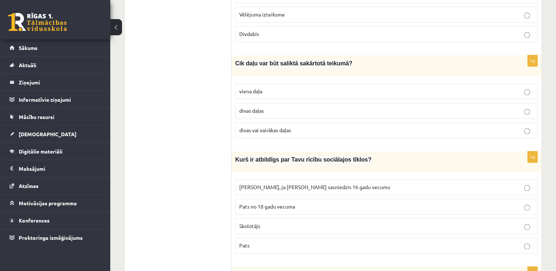
scroll to position [1056, 0]
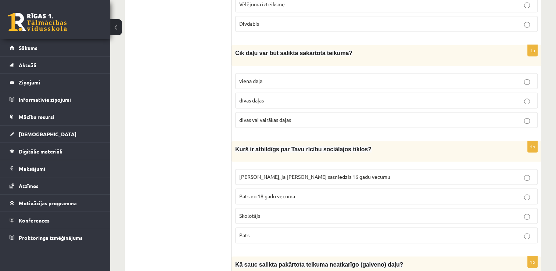
click at [421, 116] on p "divas vai vairākas daļas" at bounding box center [386, 120] width 295 height 8
click at [376, 169] on label "[PERSON_NAME], ja [PERSON_NAME] sasniedzis 16 gadu vecumu" at bounding box center [386, 177] width 303 height 16
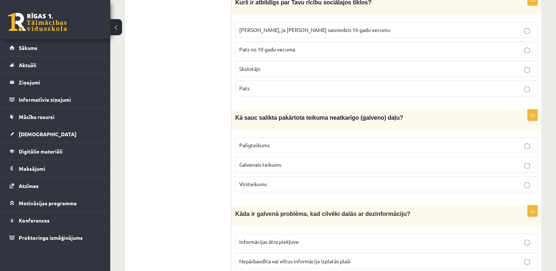
scroll to position [1240, 0]
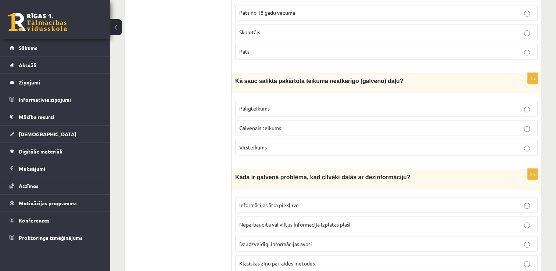
click at [313, 104] on fieldset "Palīgteikums Galvenais teikums [GEOGRAPHIC_DATA]" at bounding box center [386, 127] width 303 height 61
click at [319, 124] on p "Galvenais teikums" at bounding box center [386, 128] width 295 height 8
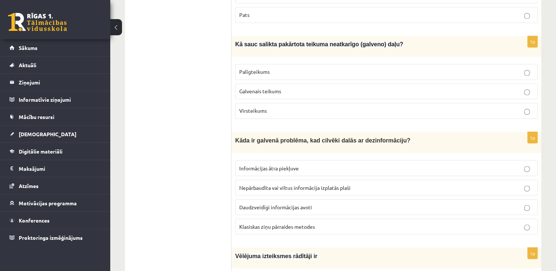
click at [315, 107] on p "Virsteikums" at bounding box center [386, 111] width 295 height 8
click at [330, 184] on span "Nepārbaudīta vai viltus informācija izplatās plaši" at bounding box center [294, 187] width 111 height 7
drag, startPoint x: 452, startPoint y: 171, endPoint x: 449, endPoint y: 174, distance: 4.2
click at [450, 184] on p "Nepārbaudīta vai viltus informācija izplatās plaši" at bounding box center [386, 188] width 295 height 8
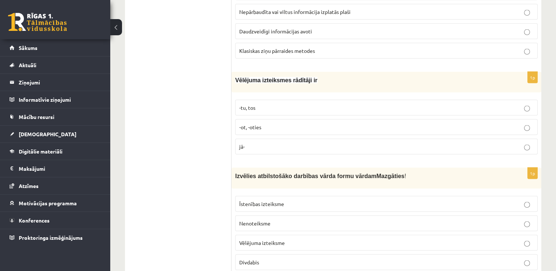
scroll to position [1461, 0]
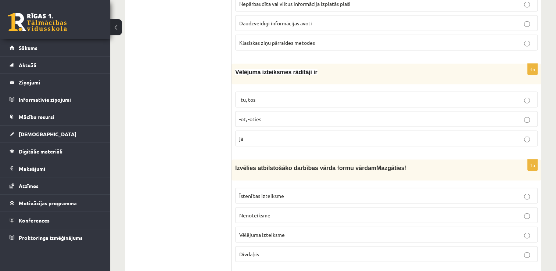
click at [268, 96] on p "-tu, tos" at bounding box center [386, 100] width 295 height 8
click at [279, 212] on p "Nenoteiksme" at bounding box center [386, 216] width 295 height 8
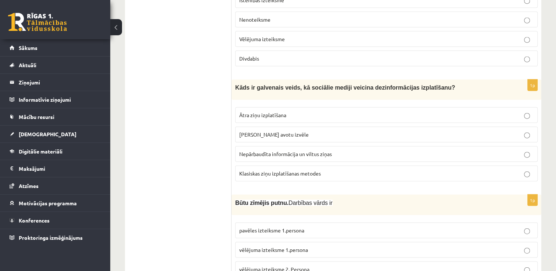
scroll to position [1661, 0]
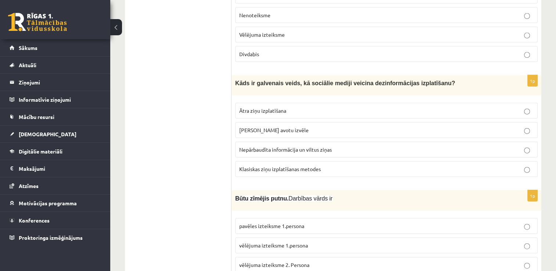
drag, startPoint x: 512, startPoint y: 154, endPoint x: 418, endPoint y: 186, distance: 98.8
drag, startPoint x: 169, startPoint y: 140, endPoint x: 174, endPoint y: 138, distance: 5.6
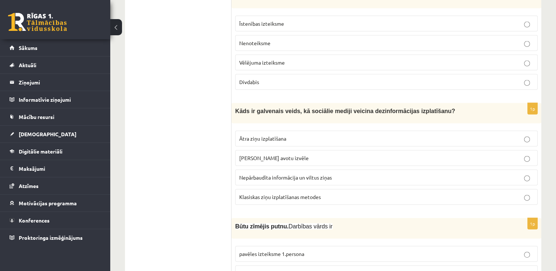
scroll to position [1634, 0]
click at [318, 174] on p "Nepārbaudīta informācija un viltus ziņas" at bounding box center [386, 178] width 295 height 8
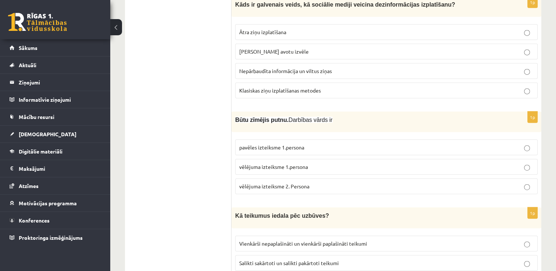
scroll to position [1742, 0]
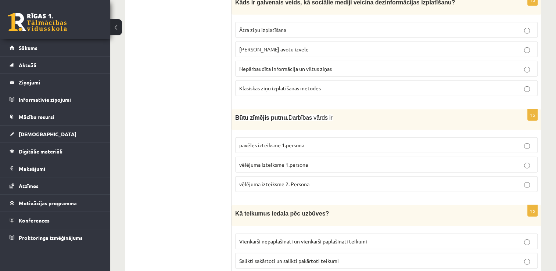
click at [323, 161] on p "vēlējuma izteiksme 1.persona" at bounding box center [386, 165] width 295 height 8
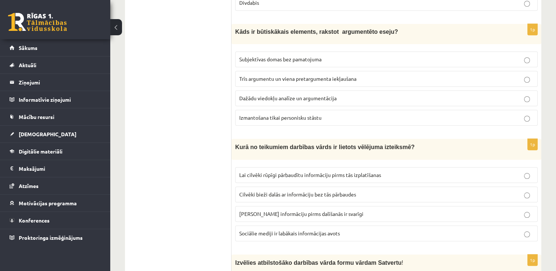
scroll to position [616, 0]
click at [338, 171] on p "Lai cilvēki rūpīgi pārbaudītu informāciju pirms tās izplatīšanas" at bounding box center [386, 175] width 295 height 8
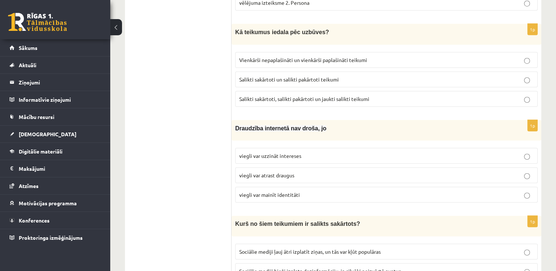
scroll to position [1929, 0]
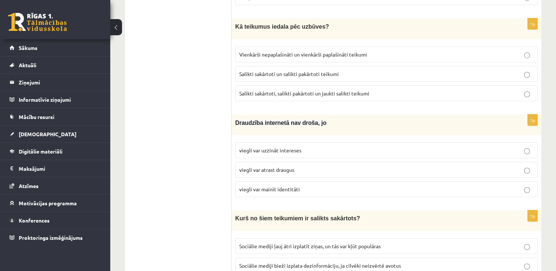
click at [293, 86] on label "Salikti sakārtoti, salikti pakārtoti un jaukti salikti teikumi" at bounding box center [386, 94] width 303 height 16
click at [290, 186] on span "viegli var mainīt identitāti" at bounding box center [269, 189] width 61 height 7
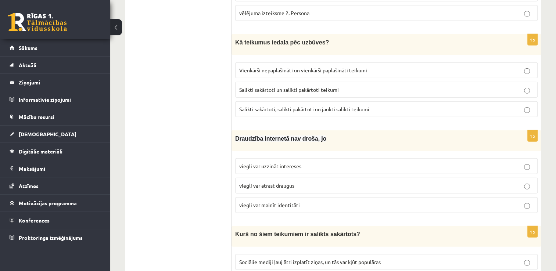
scroll to position [1955, 0]
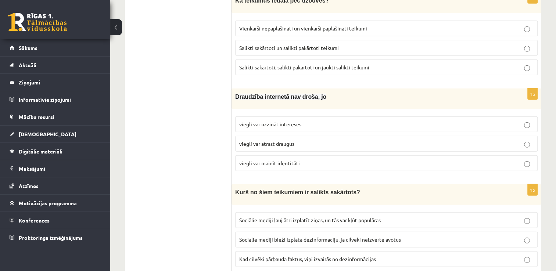
click at [308, 213] on label "Sociālie mediji ļauj ātri izplatīt ziņas, un tās var kļūt populāras" at bounding box center [386, 221] width 303 height 16
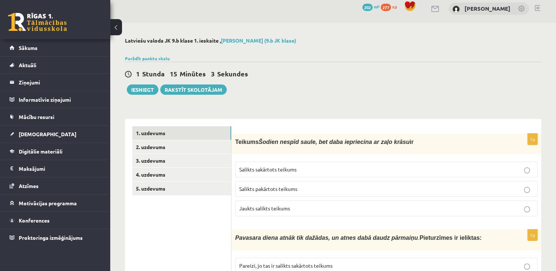
scroll to position [0, 0]
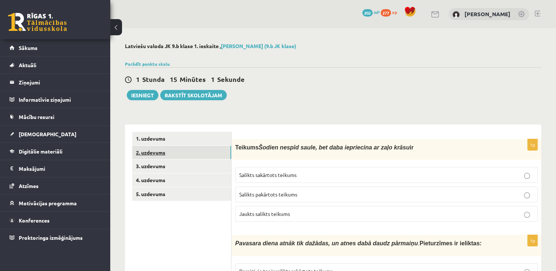
click at [166, 159] on link "2. uzdevums" at bounding box center [181, 153] width 99 height 14
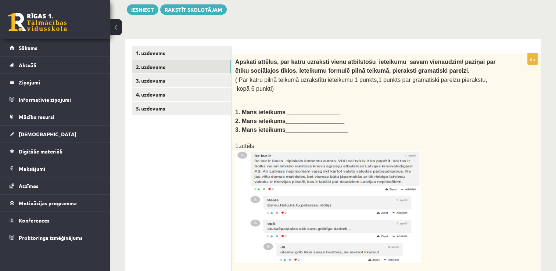
scroll to position [85, 0]
click at [308, 162] on img at bounding box center [328, 207] width 186 height 113
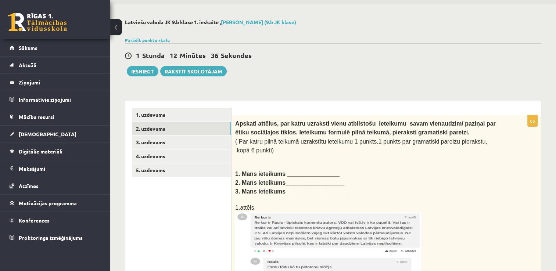
scroll to position [53, 0]
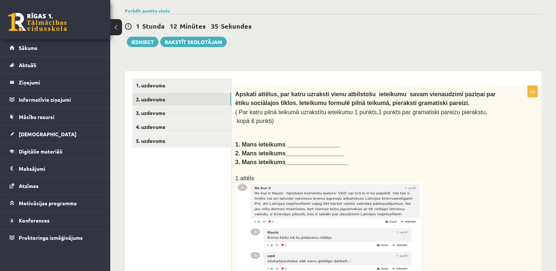
click at [321, 150] on b "2. Mans ieteikums__________________" at bounding box center [289, 153] width 109 height 6
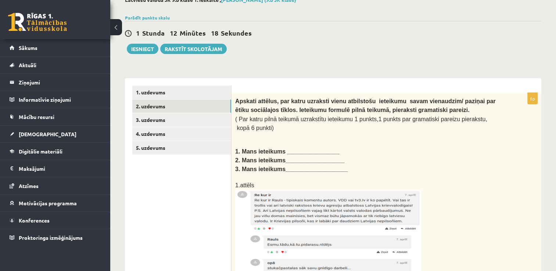
scroll to position [49, 0]
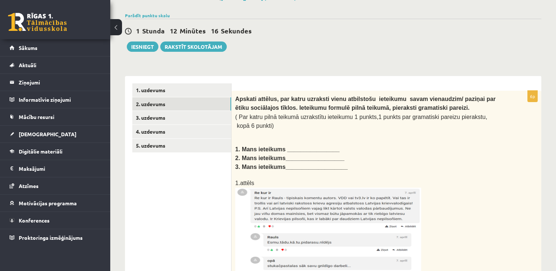
click at [288, 155] on b "2. Mans ieteikums__________________" at bounding box center [289, 158] width 109 height 6
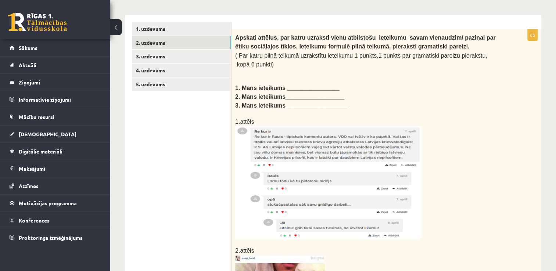
scroll to position [107, 0]
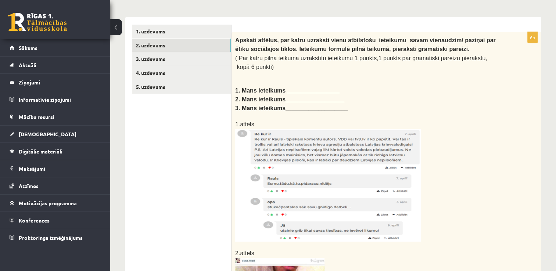
click at [312, 88] on b "1. Mans ieteikums ________________" at bounding box center [287, 91] width 104 height 6
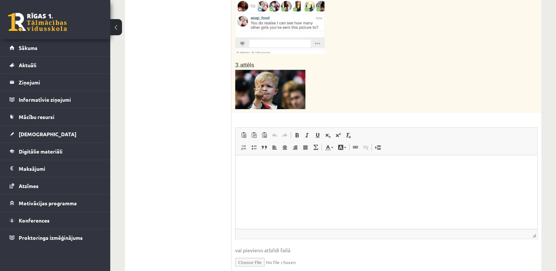
scroll to position [417, 0]
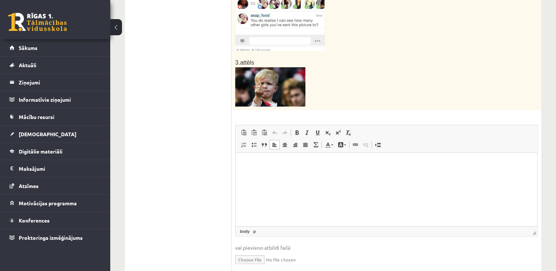
click at [381, 161] on p "Визуальный текстовый редактор, wiswyg-editor-user-answer-47433855221120" at bounding box center [386, 164] width 287 height 8
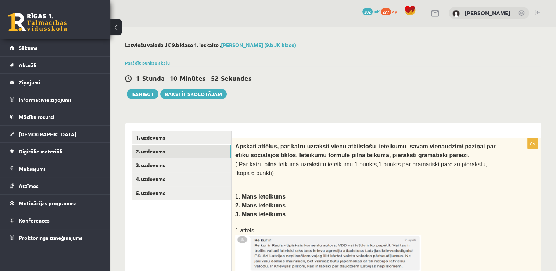
scroll to position [0, 0]
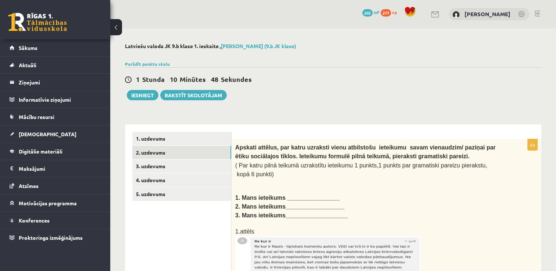
drag, startPoint x: 297, startPoint y: 193, endPoint x: 275, endPoint y: 188, distance: 22.7
click at [275, 188] on p at bounding box center [368, 189] width 266 height 7
click at [281, 195] on b "1. Mans ieteikums ________________" at bounding box center [287, 198] width 104 height 6
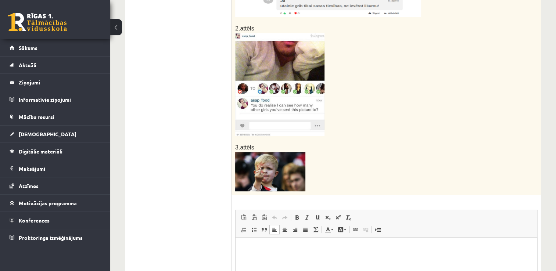
scroll to position [348, 0]
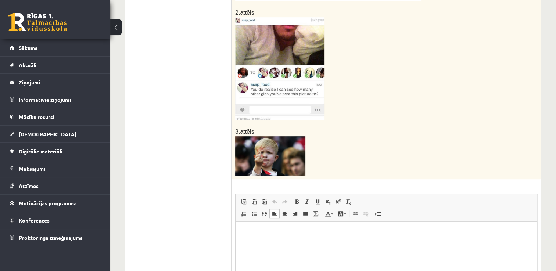
click at [315, 233] on p "Визуальный текстовый редактор, wiswyg-editor-user-answer-47433855221120" at bounding box center [386, 233] width 287 height 8
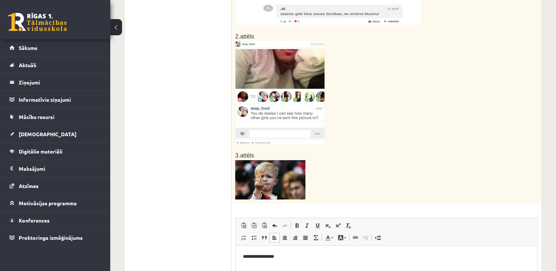
scroll to position [438, 0]
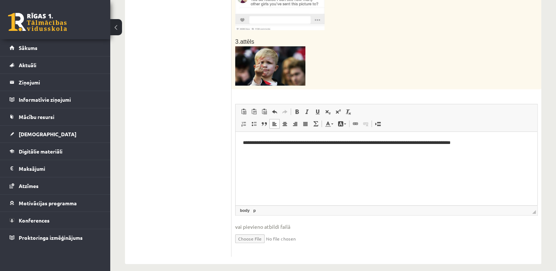
click at [497, 141] on p "**********" at bounding box center [387, 143] width 288 height 8
click at [282, 143] on p "**********" at bounding box center [387, 143] width 288 height 8
click at [292, 158] on p "**********" at bounding box center [387, 155] width 288 height 8
click at [285, 144] on p "**********" at bounding box center [387, 143] width 288 height 8
click at [299, 154] on p "**********" at bounding box center [387, 155] width 288 height 8
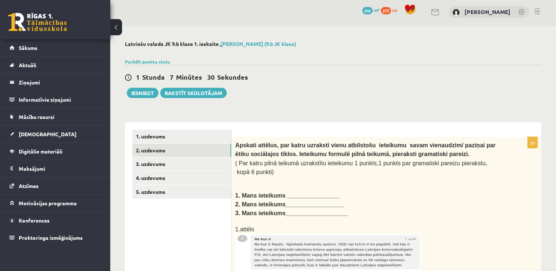
scroll to position [1, 0]
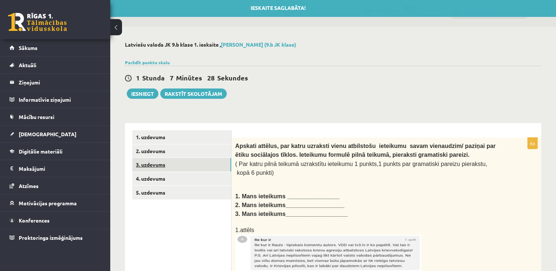
click at [170, 171] on link "3. uzdevums" at bounding box center [181, 165] width 99 height 14
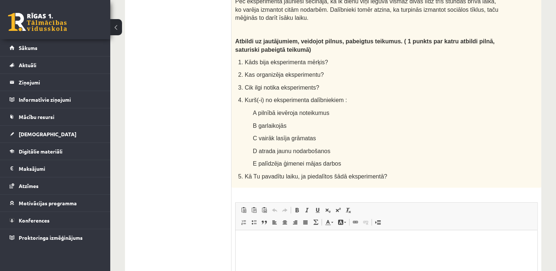
scroll to position [481, 0]
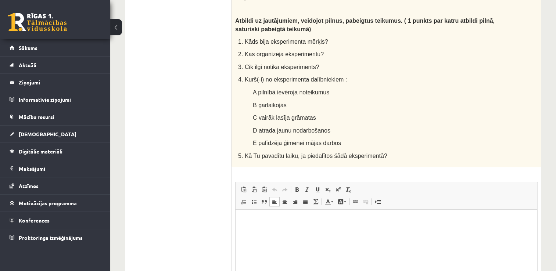
click at [322, 232] on html at bounding box center [387, 221] width 302 height 22
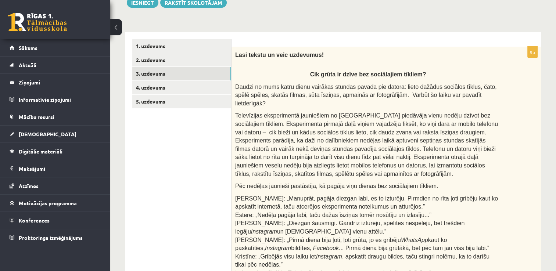
scroll to position [92, 0]
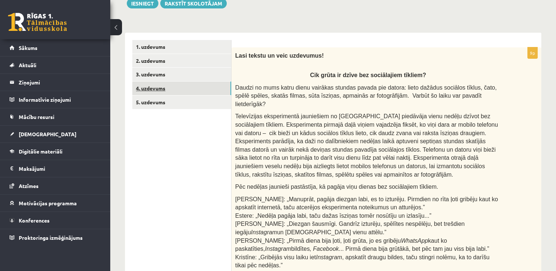
click at [166, 89] on link "4. uzdevums" at bounding box center [181, 89] width 99 height 14
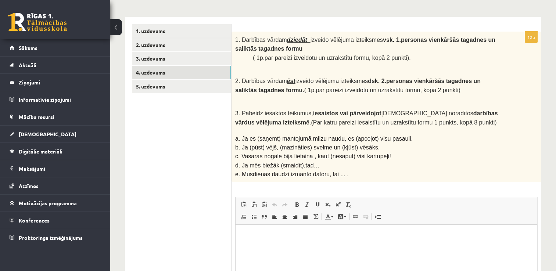
scroll to position [104, 0]
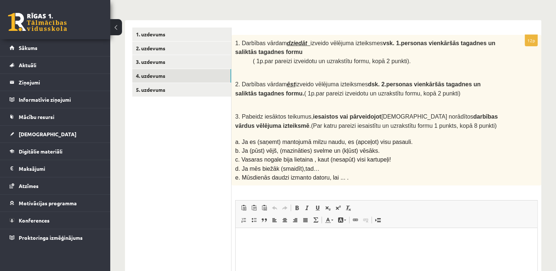
drag, startPoint x: 424, startPoint y: 101, endPoint x: 398, endPoint y: 102, distance: 26.1
drag, startPoint x: 634, startPoint y: 331, endPoint x: 285, endPoint y: 254, distance: 356.8
click at [285, 251] on html at bounding box center [387, 239] width 302 height 22
click at [295, 240] on p "Визуальный текстовый редактор, wiswyg-editor-user-answer-47433847786840" at bounding box center [386, 240] width 287 height 8
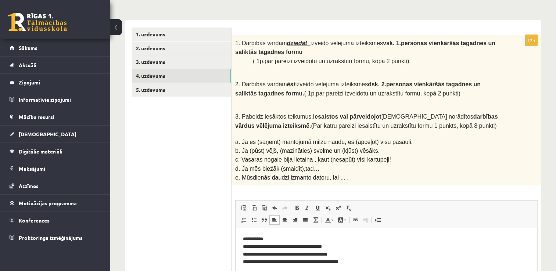
click at [281, 262] on p "**********" at bounding box center [387, 251] width 288 height 31
click at [362, 260] on p "**********" at bounding box center [387, 251] width 288 height 31
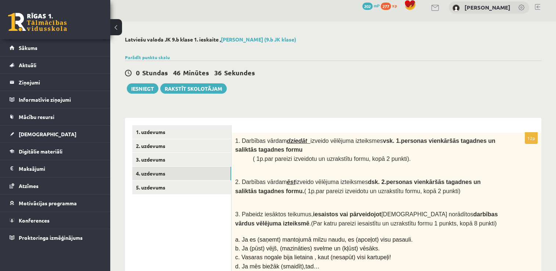
scroll to position [0, 0]
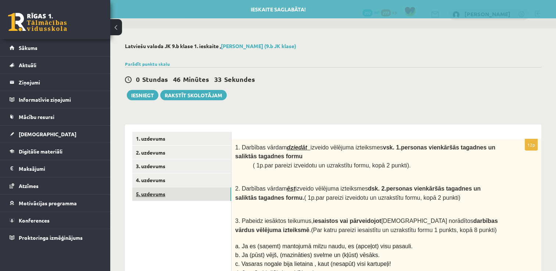
click at [201, 196] on link "5. uzdevums" at bounding box center [181, 195] width 99 height 14
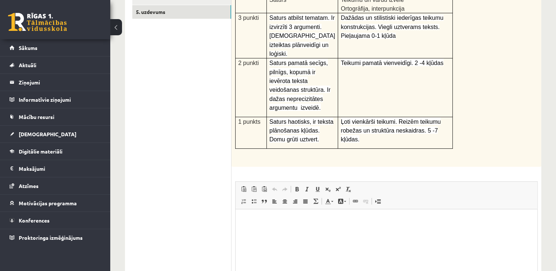
scroll to position [183, 0]
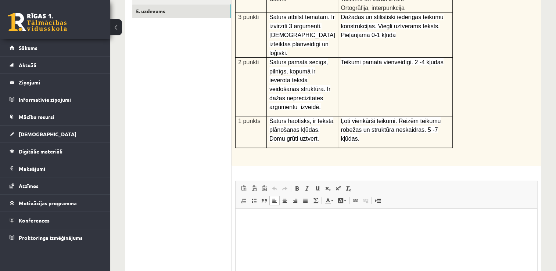
click at [317, 218] on p "Визуальный текстовый редактор, wiswyg-editor-user-answer-47433975215520" at bounding box center [386, 220] width 287 height 8
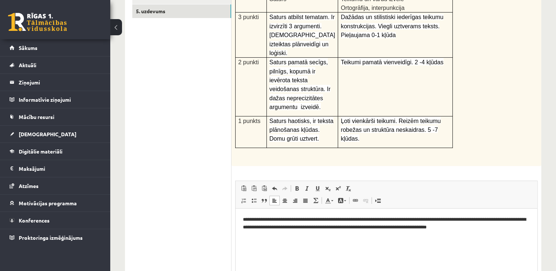
click at [483, 227] on p "**********" at bounding box center [387, 223] width 288 height 15
click at [511, 224] on p "**********" at bounding box center [387, 223] width 288 height 15
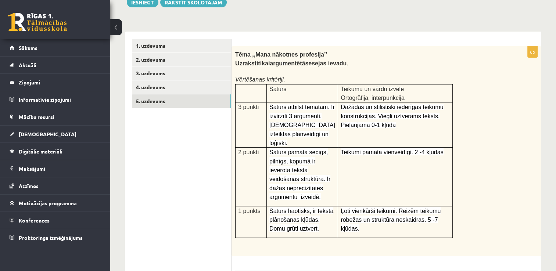
scroll to position [0, 0]
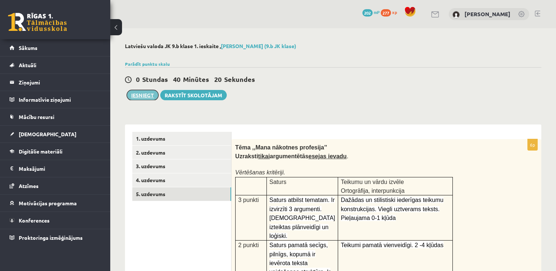
click at [144, 98] on button "Iesniegt" at bounding box center [143, 95] width 32 height 10
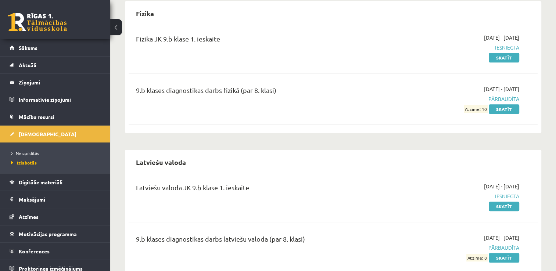
scroll to position [317, 0]
click at [17, 155] on link "Neizpildītās" at bounding box center [57, 153] width 92 height 7
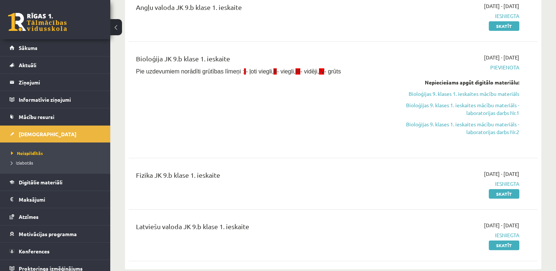
scroll to position [103, 0]
